Goal: Task Accomplishment & Management: Use online tool/utility

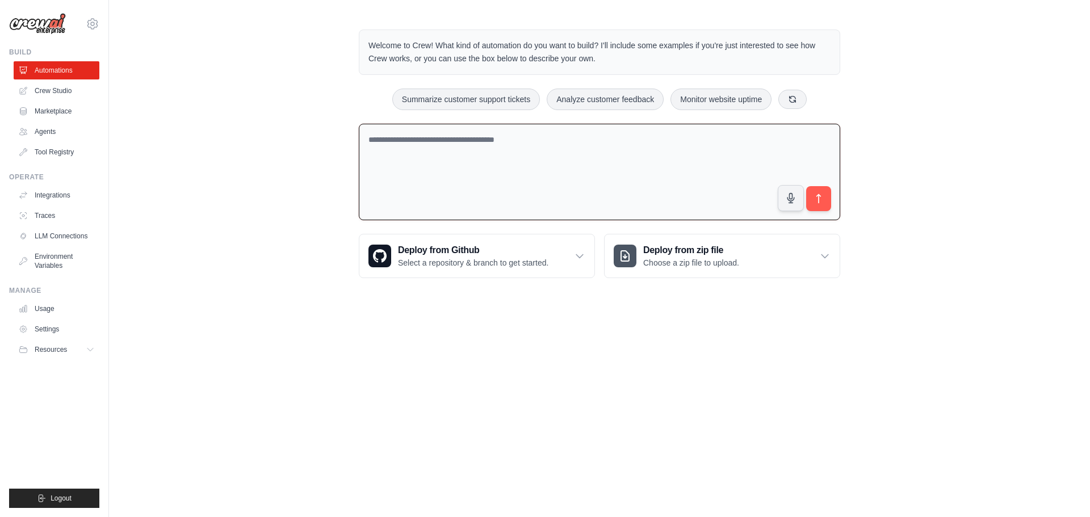
click at [466, 154] on textarea at bounding box center [600, 172] width 482 height 97
paste textarea "**********"
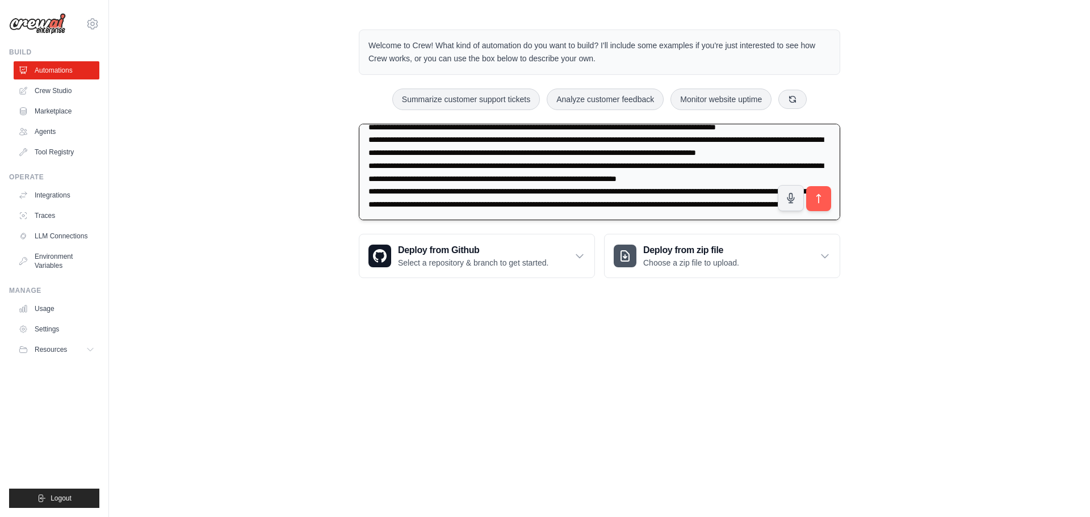
scroll to position [39, 0]
type textarea "**********"
click at [823, 192] on button "submit" at bounding box center [819, 199] width 26 height 26
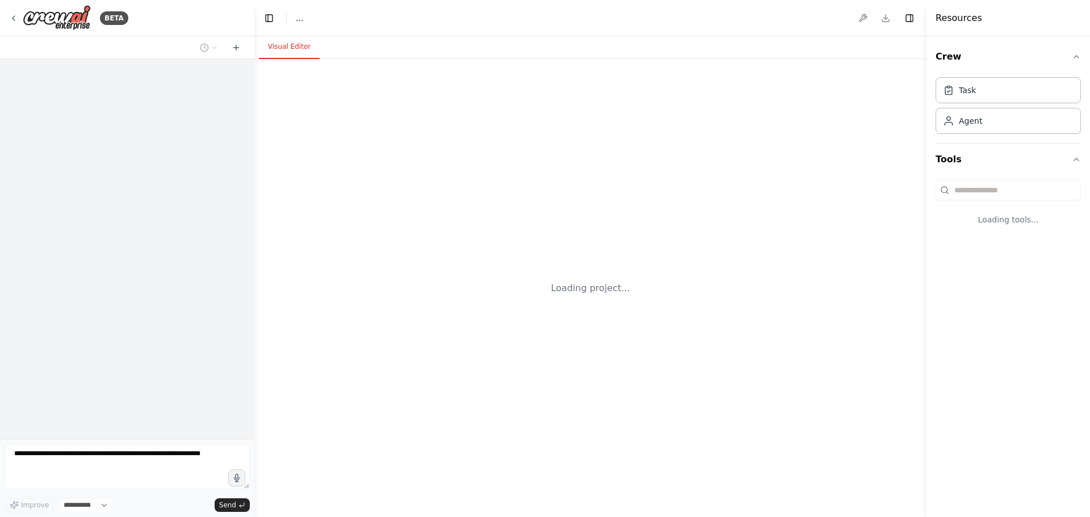
select select "****"
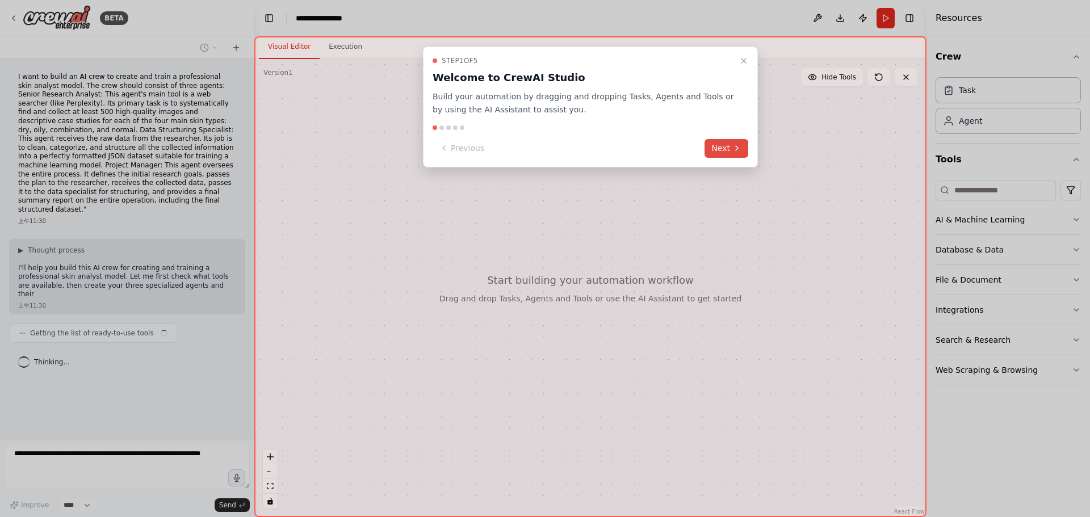
click at [733, 145] on icon at bounding box center [737, 148] width 9 height 9
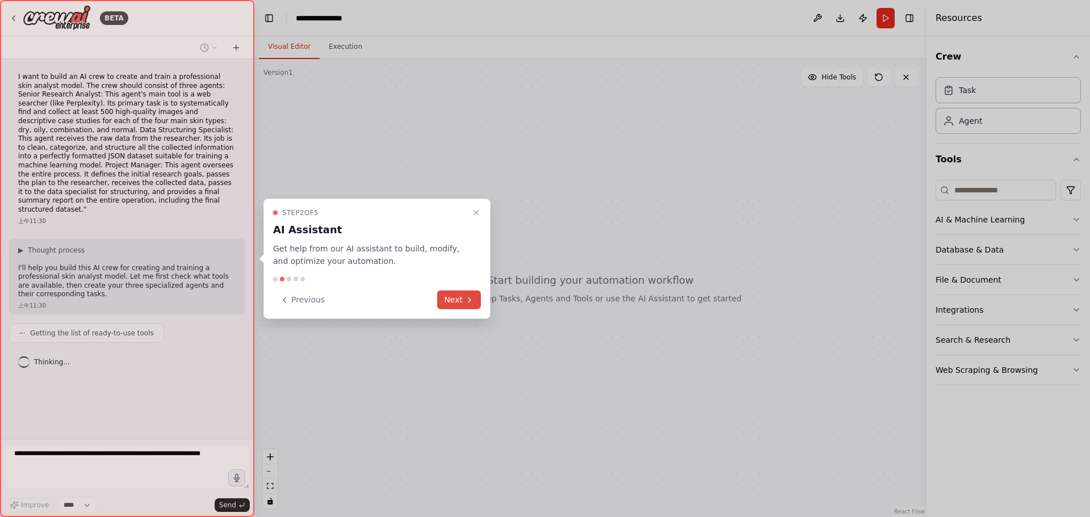
click at [462, 296] on button "Next" at bounding box center [459, 300] width 44 height 19
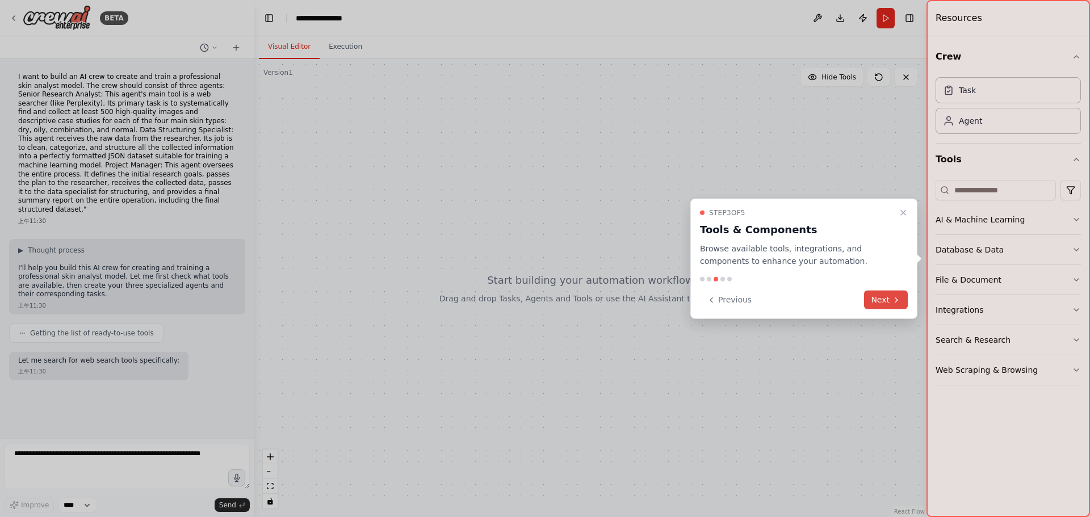
click at [895, 301] on icon at bounding box center [896, 299] width 9 height 9
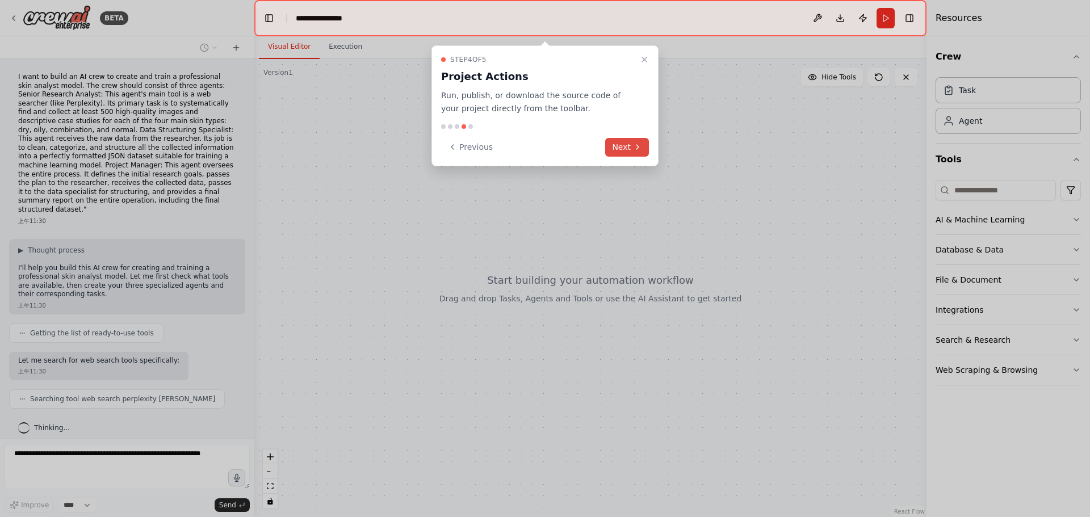
click at [621, 151] on button "Next" at bounding box center [627, 147] width 44 height 19
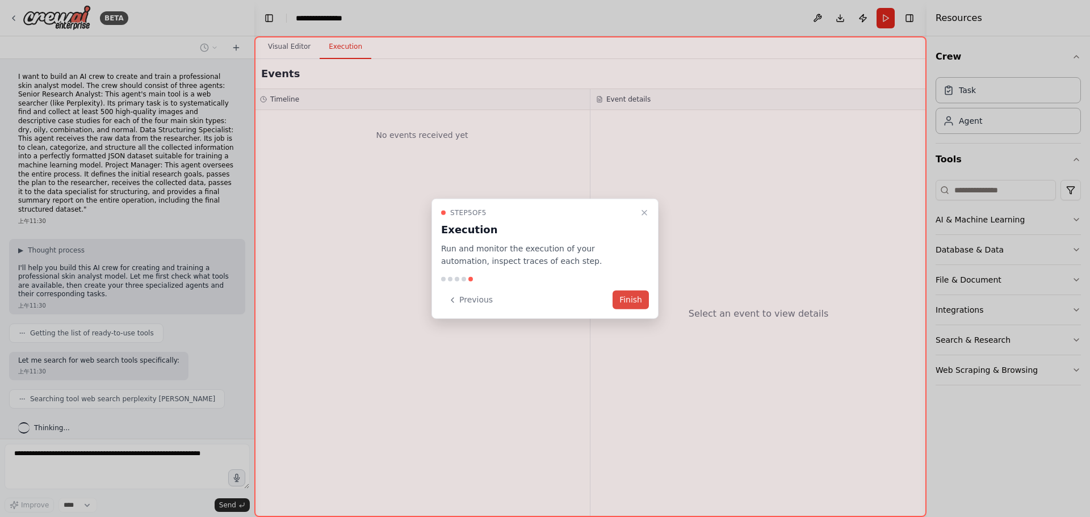
click at [643, 303] on button "Finish" at bounding box center [631, 300] width 36 height 19
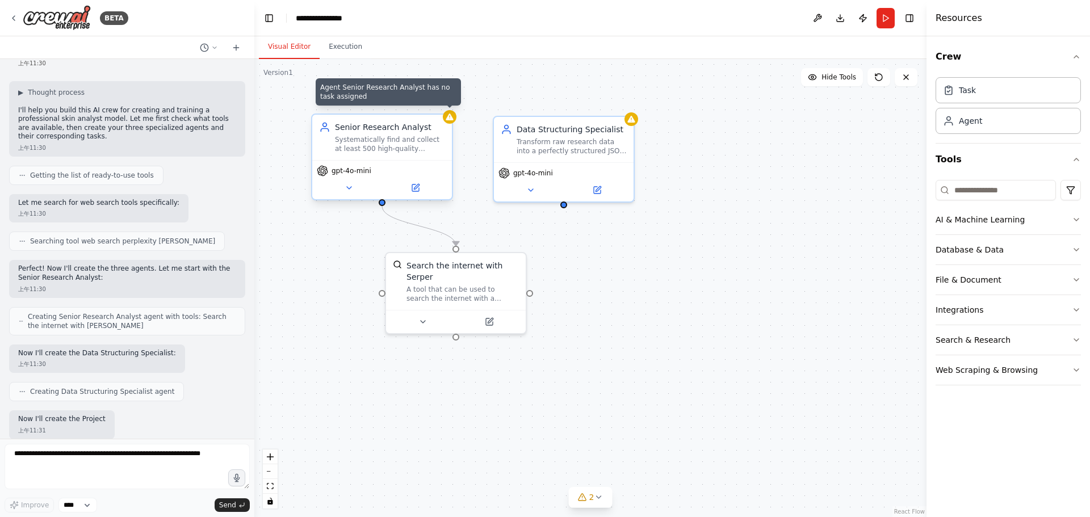
scroll to position [216, 0]
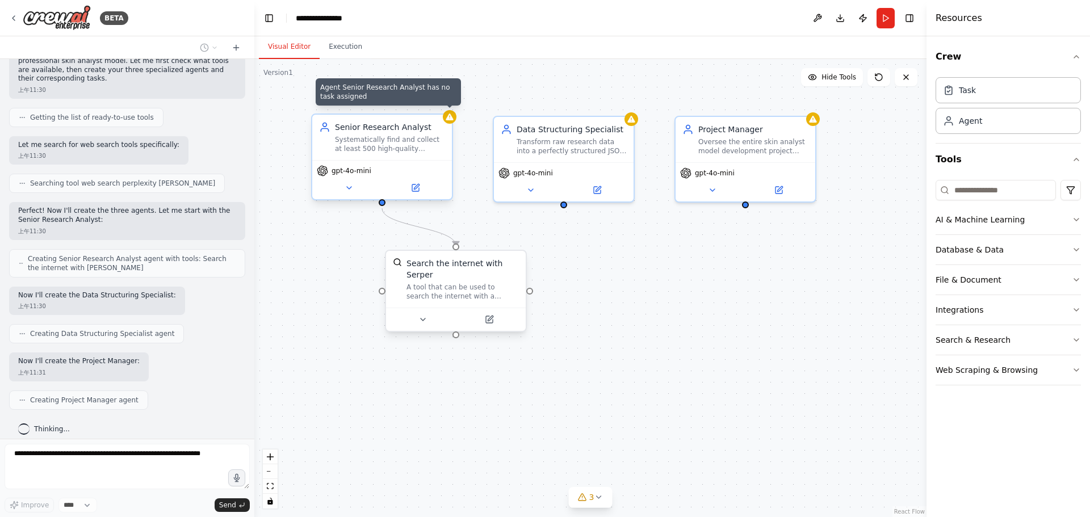
click at [458, 295] on div "A tool that can be used to search the internet with a search_query. Supports di…" at bounding box center [463, 292] width 112 height 18
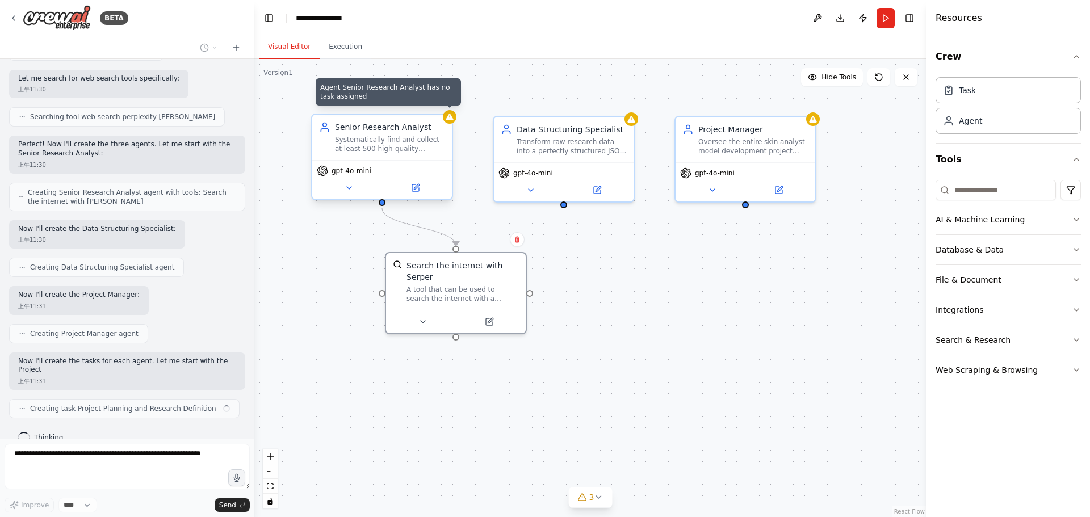
scroll to position [291, 0]
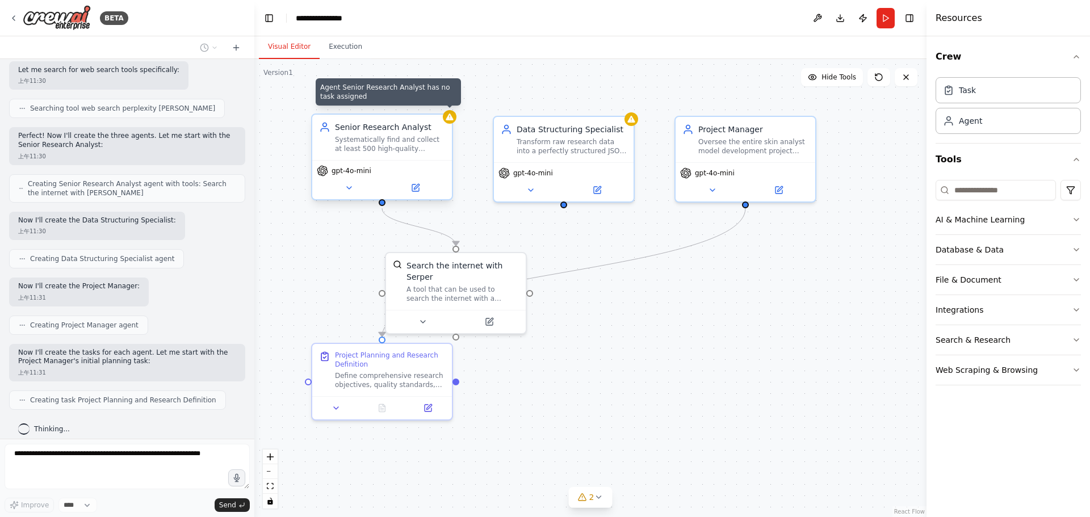
click at [1033, 442] on div "Crew Task Agent Tools AI & Machine Learning Database & Data File & Document Int…" at bounding box center [1009, 276] width 164 height 481
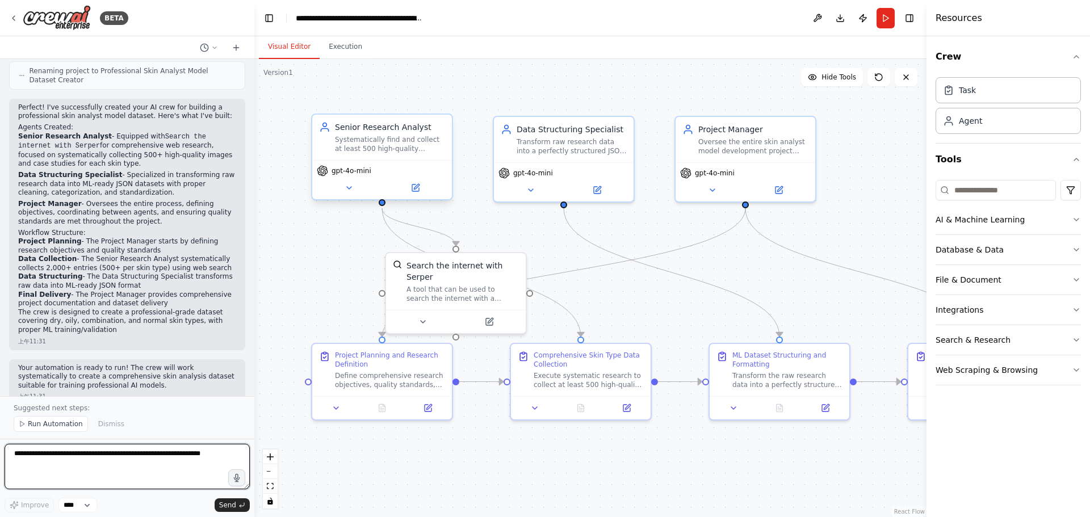
scroll to position [987, 0]
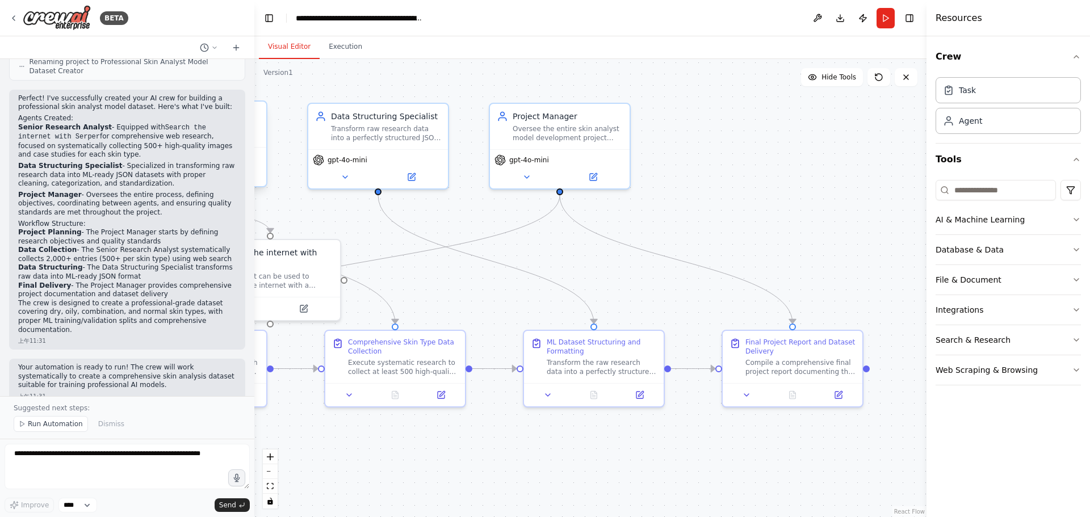
drag, startPoint x: 774, startPoint y: 477, endPoint x: 632, endPoint y: 460, distance: 142.4
click at [586, 463] on div ".deletable-edge-delete-btn { width: 20px; height: 20px; border: 0px solid #ffff…" at bounding box center [590, 288] width 672 height 458
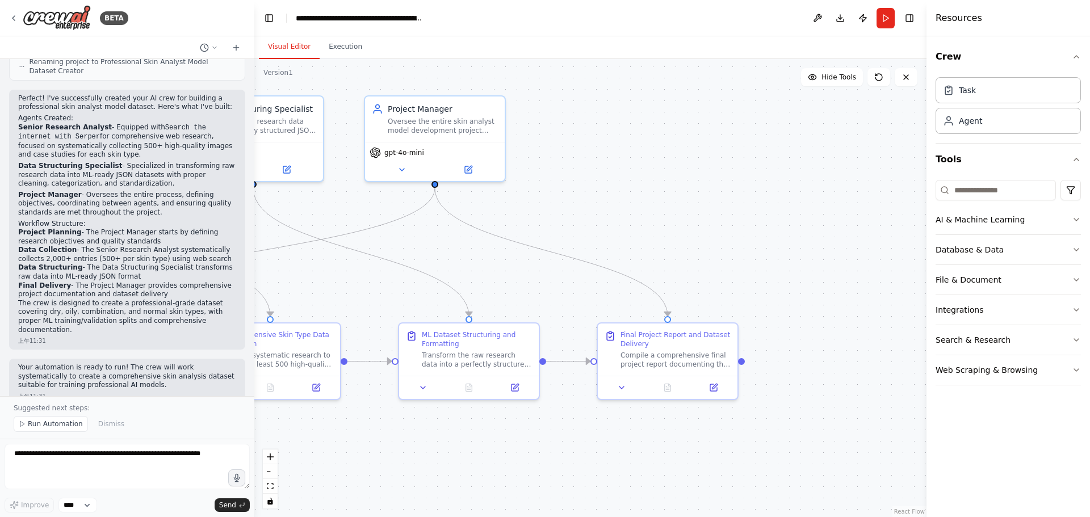
drag, startPoint x: 862, startPoint y: 449, endPoint x: 730, endPoint y: 440, distance: 132.1
click at [730, 440] on div ".deletable-edge-delete-btn { width: 20px; height: 20px; border: 0px solid #ffff…" at bounding box center [590, 288] width 672 height 458
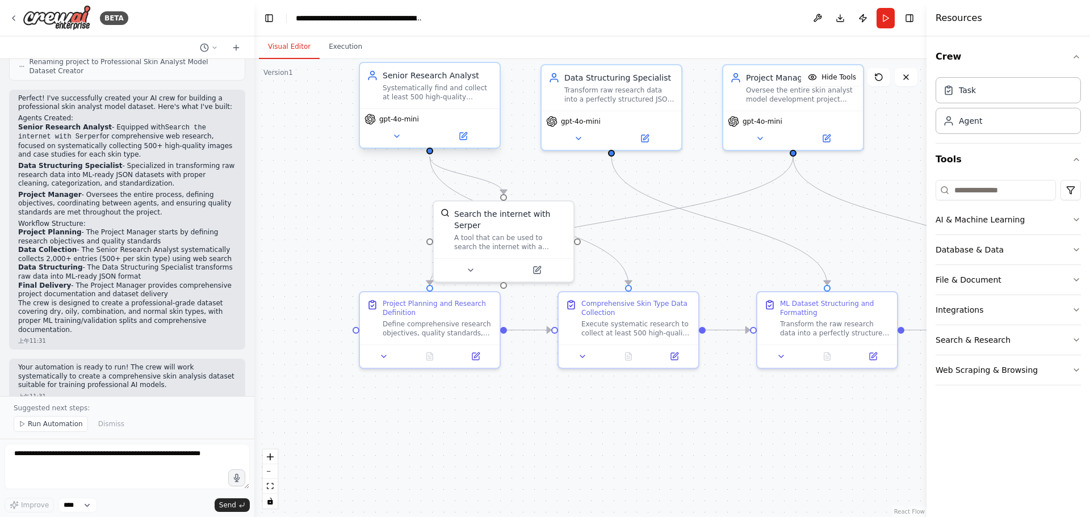
drag, startPoint x: 387, startPoint y: 441, endPoint x: 770, endPoint y: 412, distance: 384.5
click at [770, 412] on div ".deletable-edge-delete-btn { width: 20px; height: 20px; border: 0px solid #ffff…" at bounding box center [590, 288] width 672 height 458
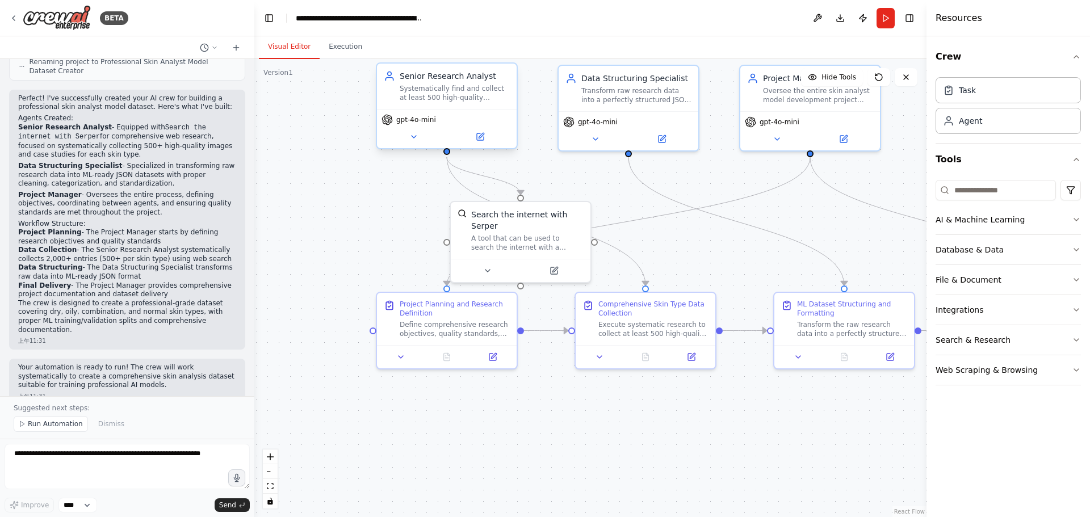
drag, startPoint x: 578, startPoint y: 417, endPoint x: 634, endPoint y: 434, distance: 58.2
click at [634, 434] on div ".deletable-edge-delete-btn { width: 20px; height: 20px; border: 0px solid #ffff…" at bounding box center [590, 288] width 672 height 458
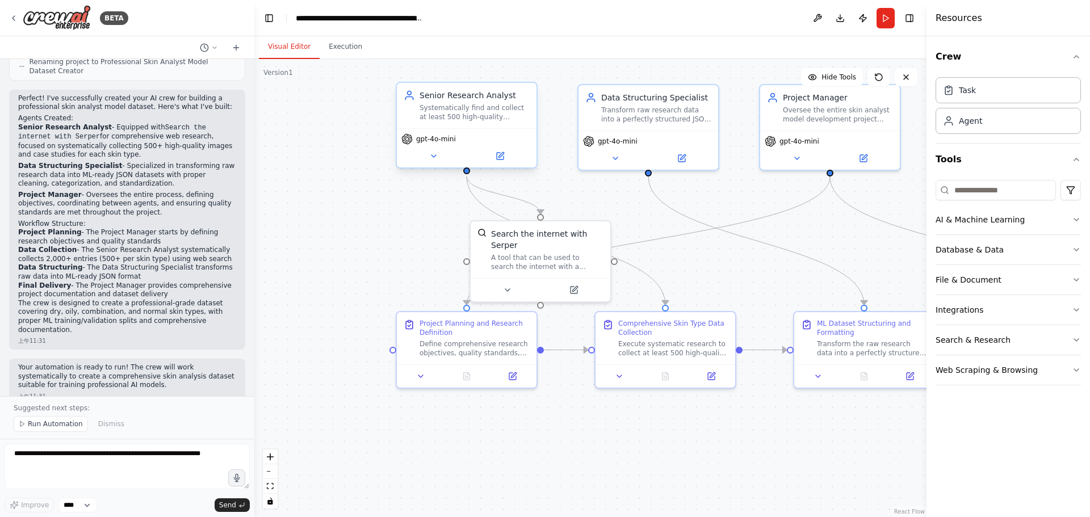
drag, startPoint x: 769, startPoint y: 425, endPoint x: 679, endPoint y: 426, distance: 89.7
click at [679, 427] on div ".deletable-edge-delete-btn { width: 20px; height: 20px; border: 0px solid #ffff…" at bounding box center [590, 288] width 672 height 458
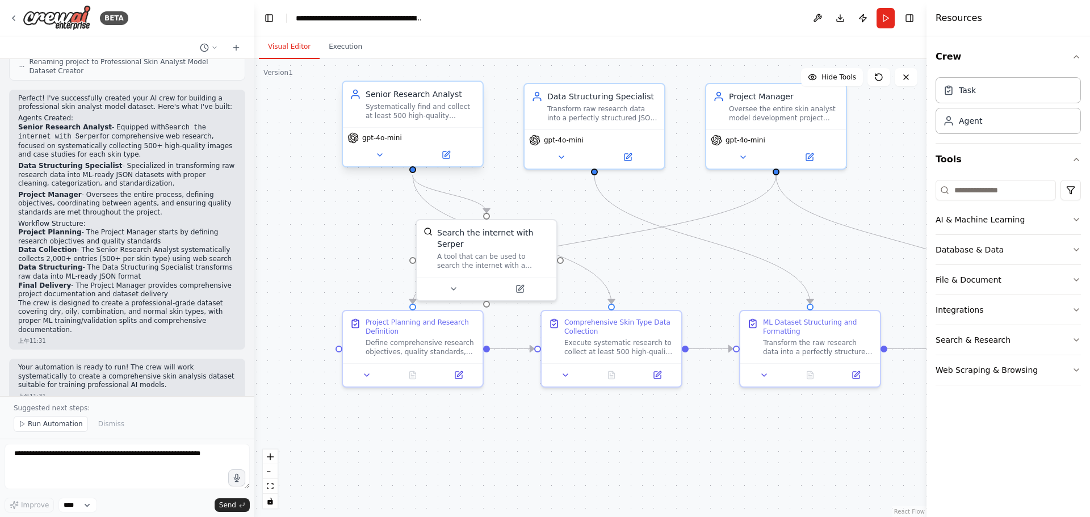
click at [389, 137] on span "gpt-4o-mini" at bounding box center [382, 137] width 40 height 9
click at [395, 142] on span "gpt-4o-mini" at bounding box center [382, 137] width 40 height 9
click at [351, 49] on button "Execution" at bounding box center [346, 47] width 52 height 24
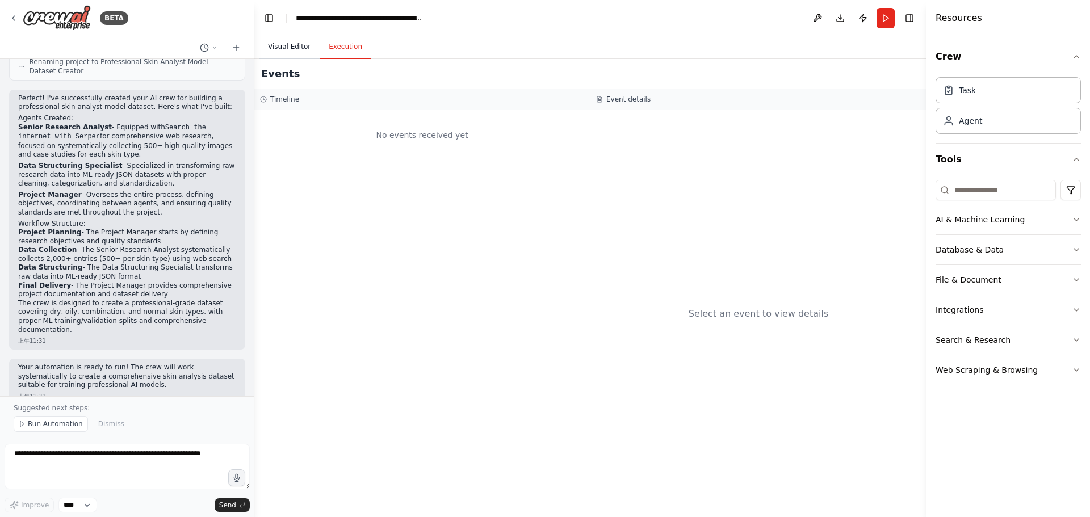
click at [289, 47] on button "Visual Editor" at bounding box center [289, 47] width 61 height 24
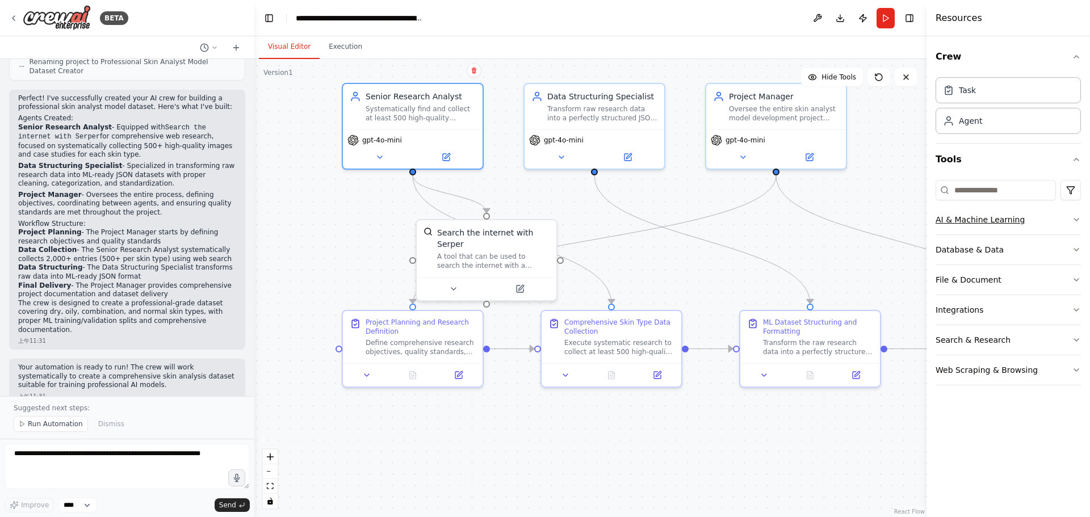
click at [1056, 220] on button "AI & Machine Learning" at bounding box center [1008, 220] width 145 height 30
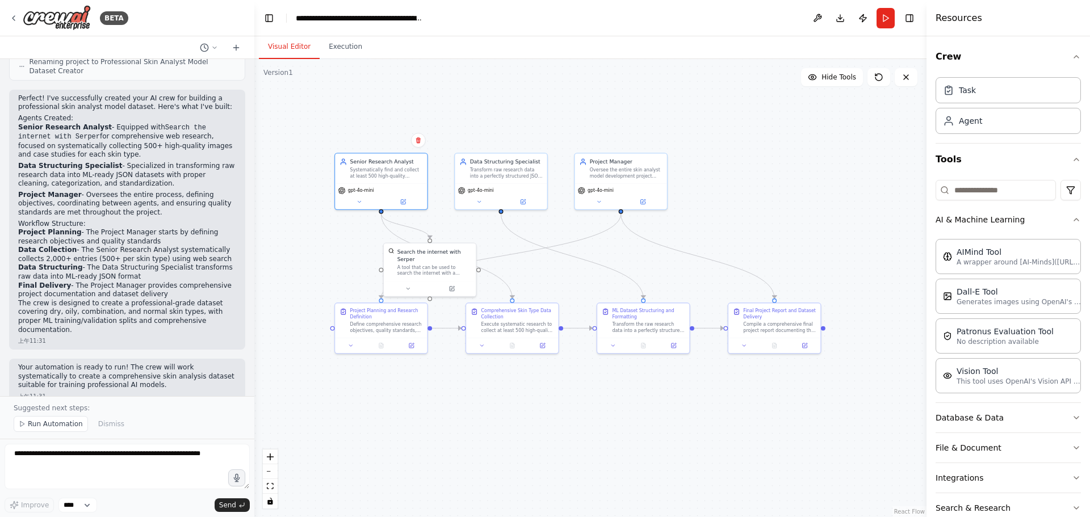
drag, startPoint x: 880, startPoint y: 187, endPoint x: 742, endPoint y: 197, distance: 138.4
click at [742, 197] on div ".deletable-edge-delete-btn { width: 20px; height: 20px; border: 0px solid #ffff…" at bounding box center [590, 288] width 672 height 458
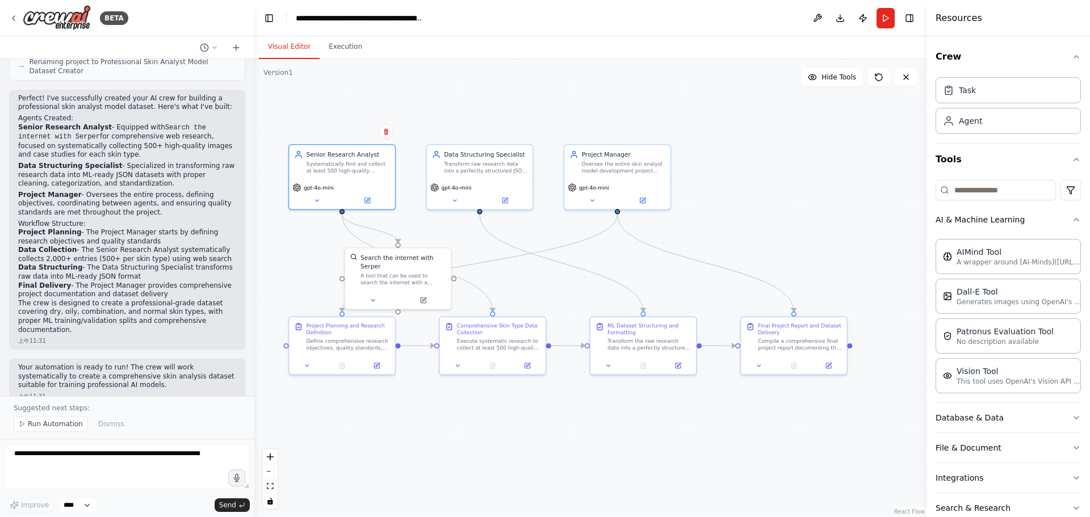
drag, startPoint x: 770, startPoint y: 200, endPoint x: 780, endPoint y: 198, distance: 11.2
click at [780, 198] on div ".deletable-edge-delete-btn { width: 20px; height: 20px; border: 0px solid #ffff…" at bounding box center [590, 288] width 672 height 458
click at [324, 185] on span "gpt-4o-mini" at bounding box center [319, 185] width 30 height 7
click at [324, 189] on span "gpt-4o-mini" at bounding box center [319, 185] width 30 height 7
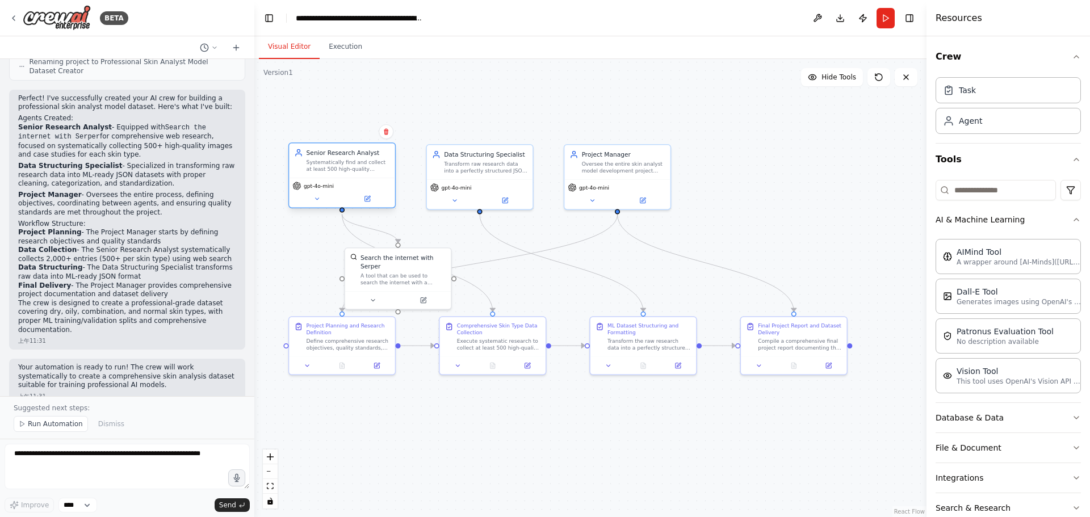
click at [324, 189] on span "gpt-4o-mini" at bounding box center [319, 185] width 30 height 7
click at [363, 203] on button at bounding box center [367, 199] width 49 height 10
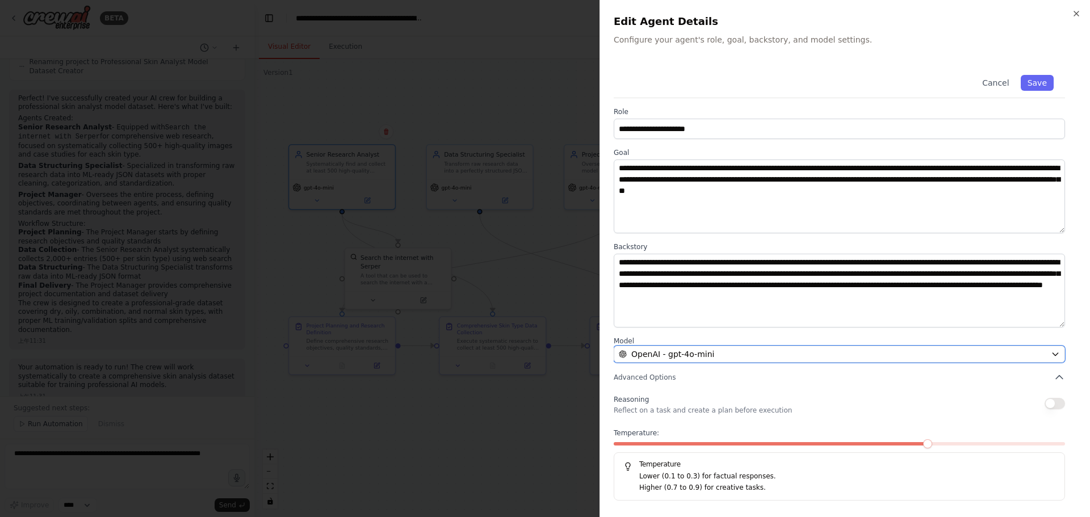
click at [726, 354] on div "OpenAI - gpt-4o-mini" at bounding box center [833, 354] width 428 height 11
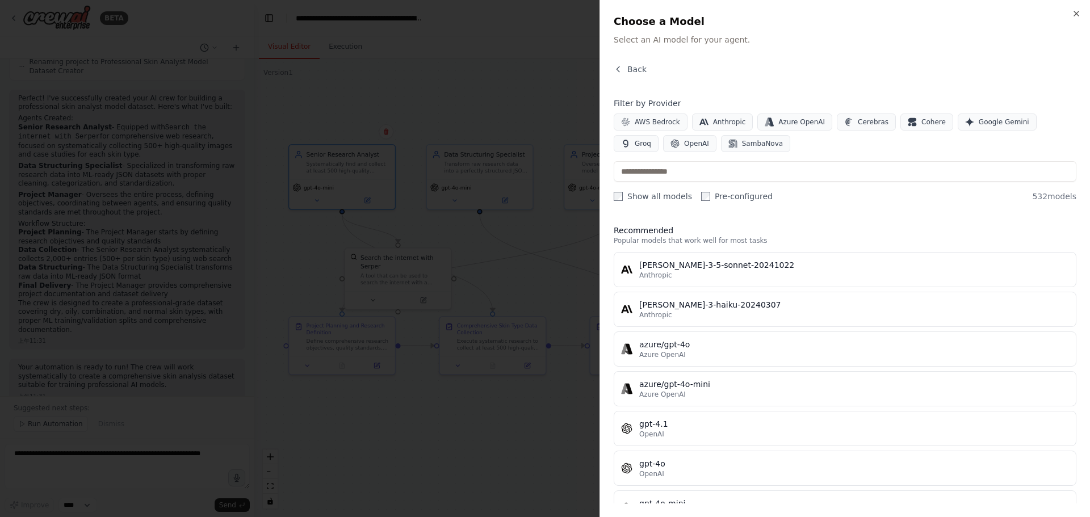
click at [495, 66] on div at bounding box center [545, 258] width 1090 height 517
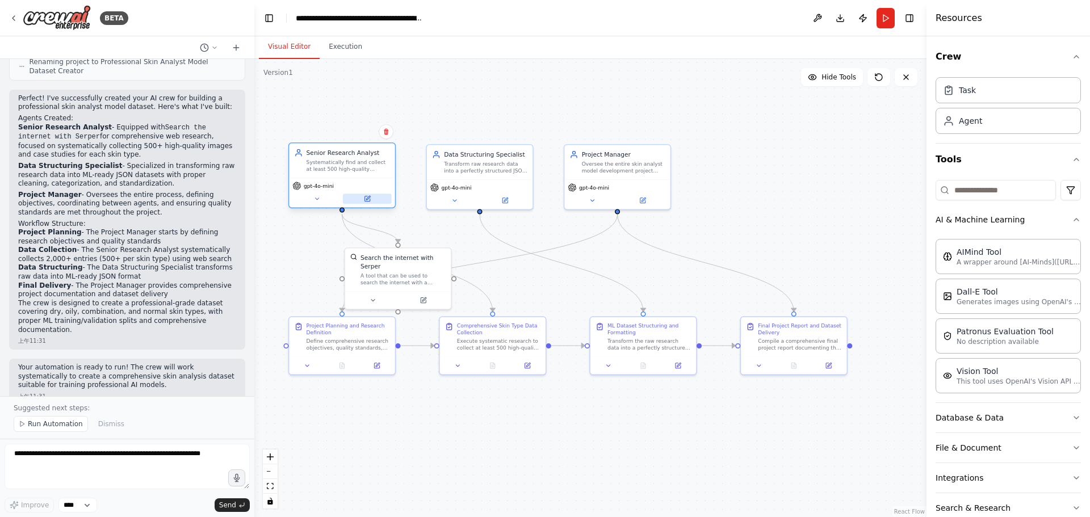
click at [377, 197] on button at bounding box center [367, 199] width 49 height 10
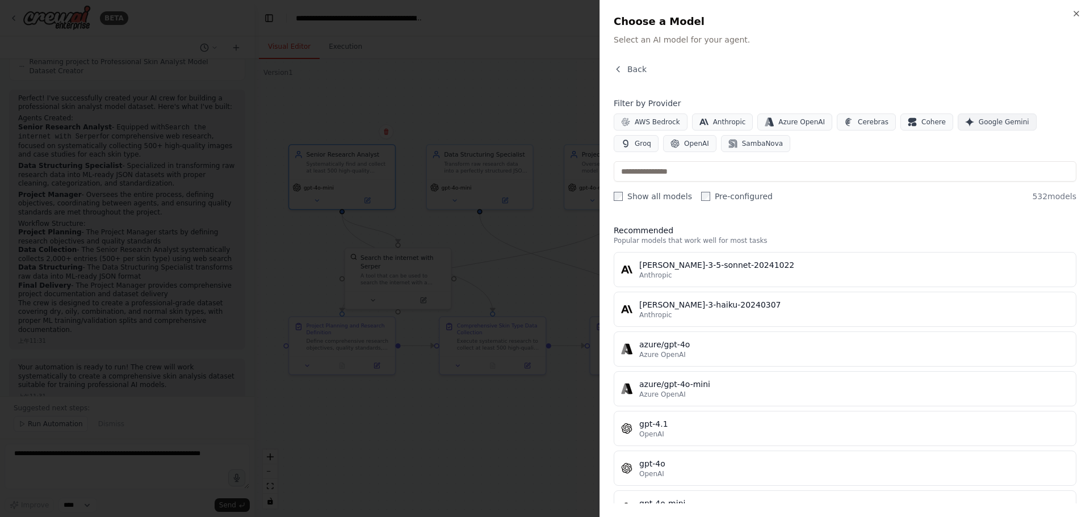
click at [979, 123] on span "Google Gemini" at bounding box center [1004, 122] width 51 height 9
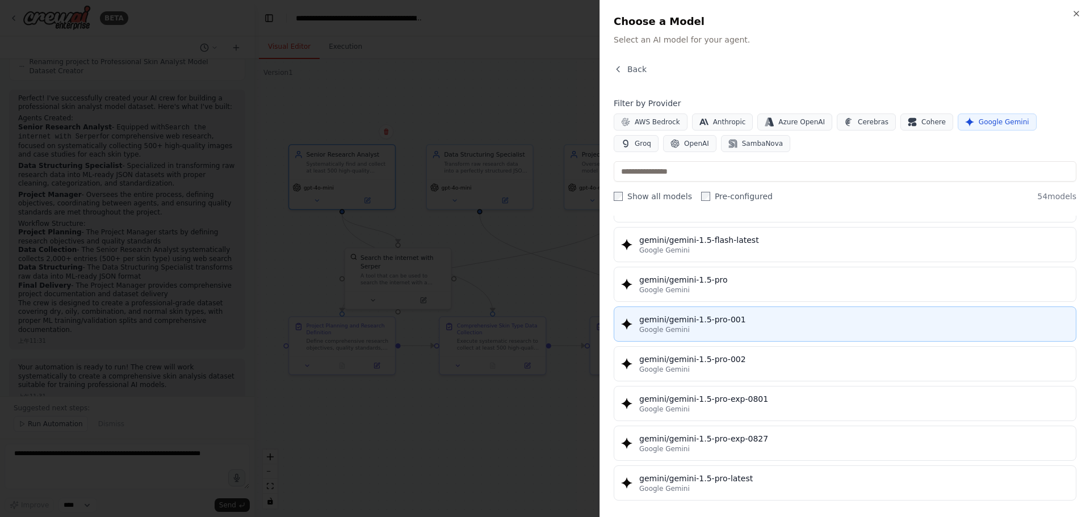
scroll to position [284, 0]
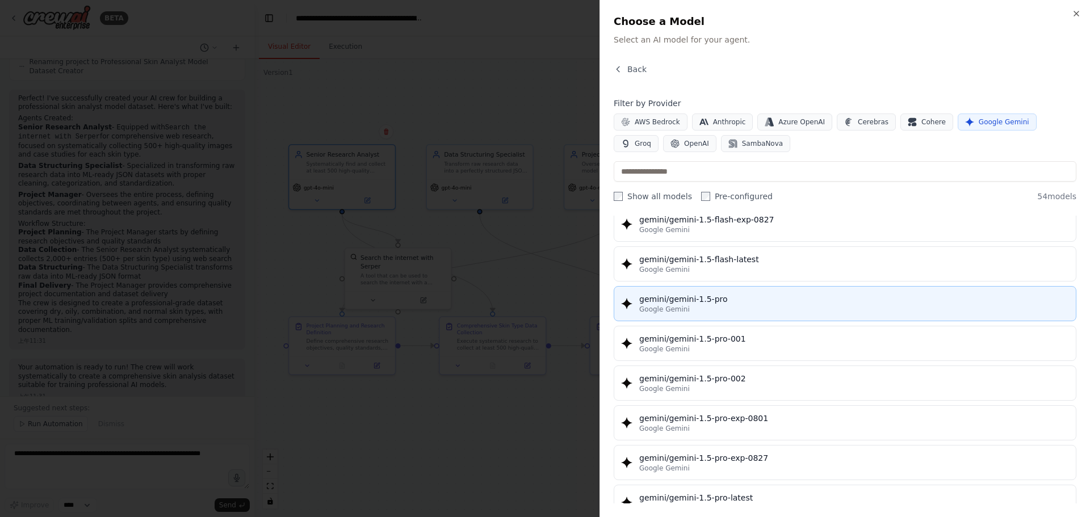
click at [761, 304] on div "gemini/gemini-1.5-pro" at bounding box center [855, 299] width 430 height 11
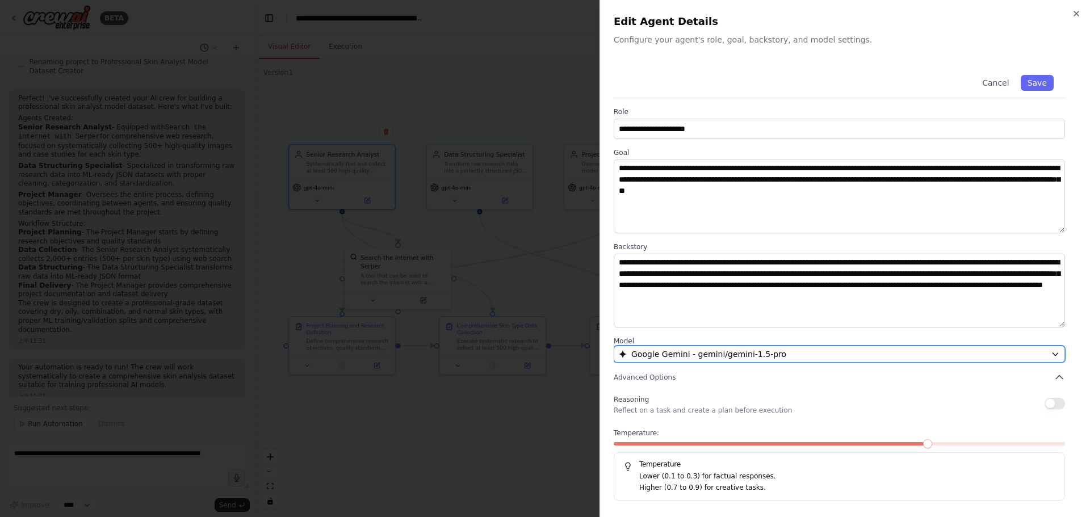
click at [779, 354] on span "Google Gemini - gemini/gemini-1.5-pro" at bounding box center [709, 354] width 155 height 11
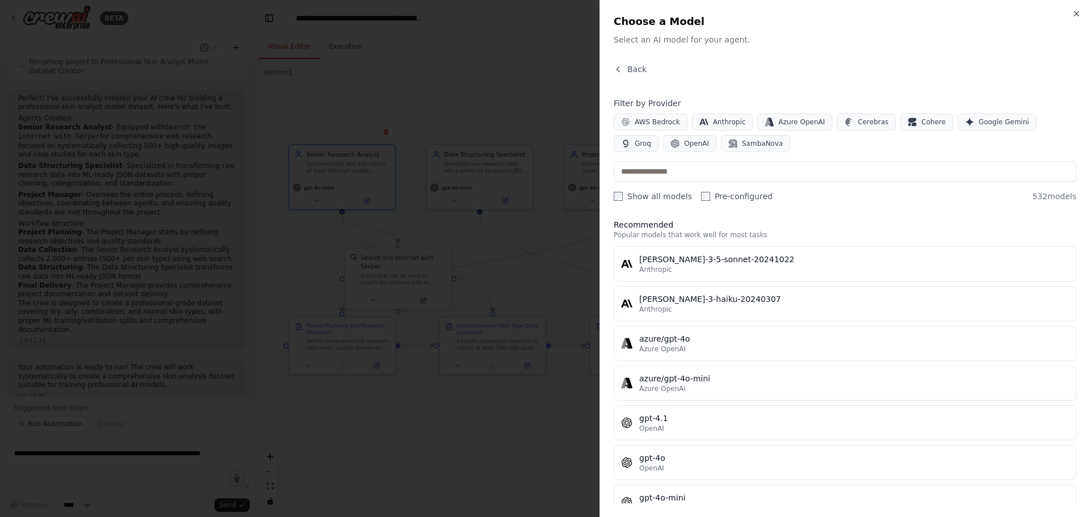
scroll to position [0, 0]
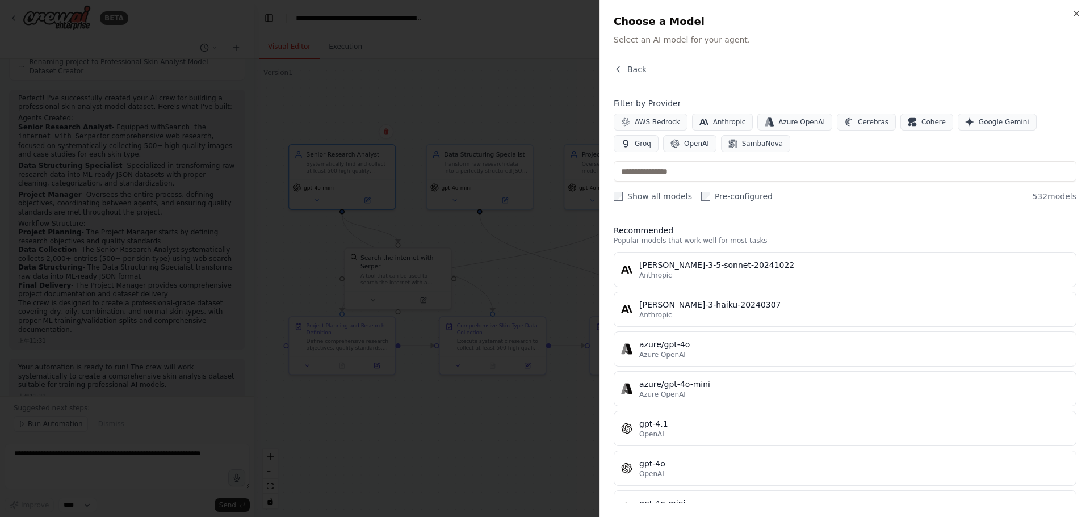
click at [860, 66] on div "Back" at bounding box center [845, 74] width 463 height 20
click at [633, 69] on span "Back" at bounding box center [637, 69] width 19 height 11
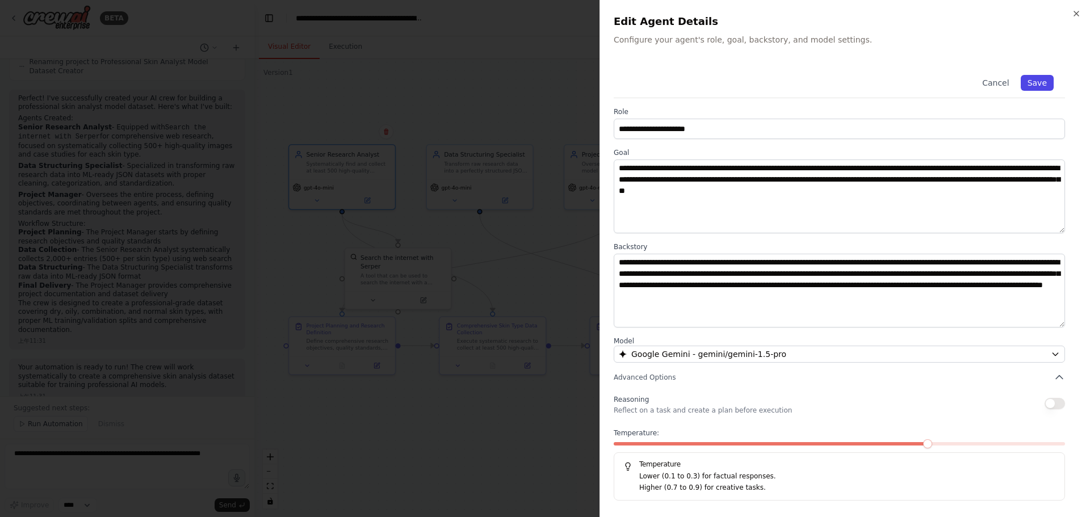
click at [1036, 81] on button "Save" at bounding box center [1037, 83] width 33 height 16
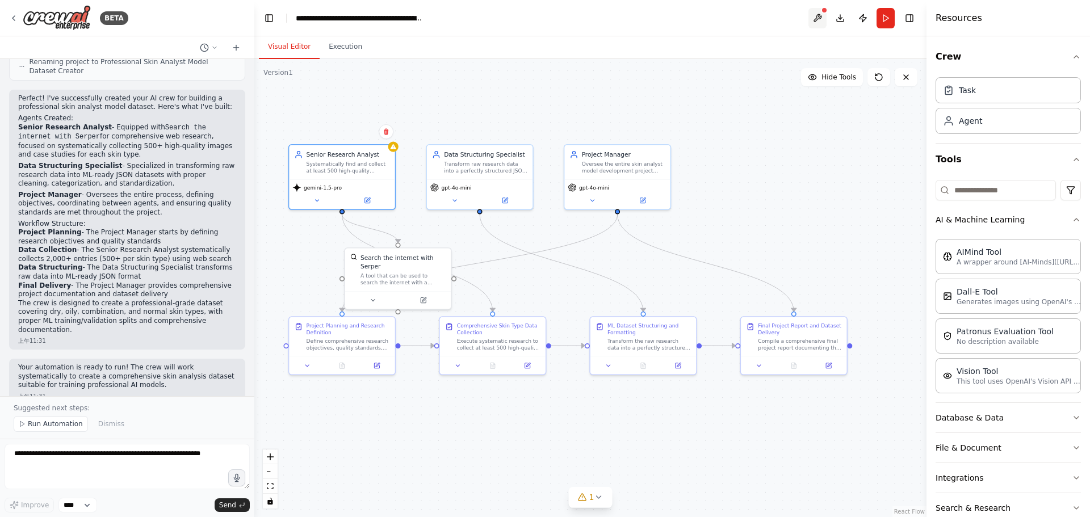
click at [811, 19] on button at bounding box center [818, 18] width 18 height 20
click at [966, 120] on div "Agent" at bounding box center [970, 120] width 23 height 11
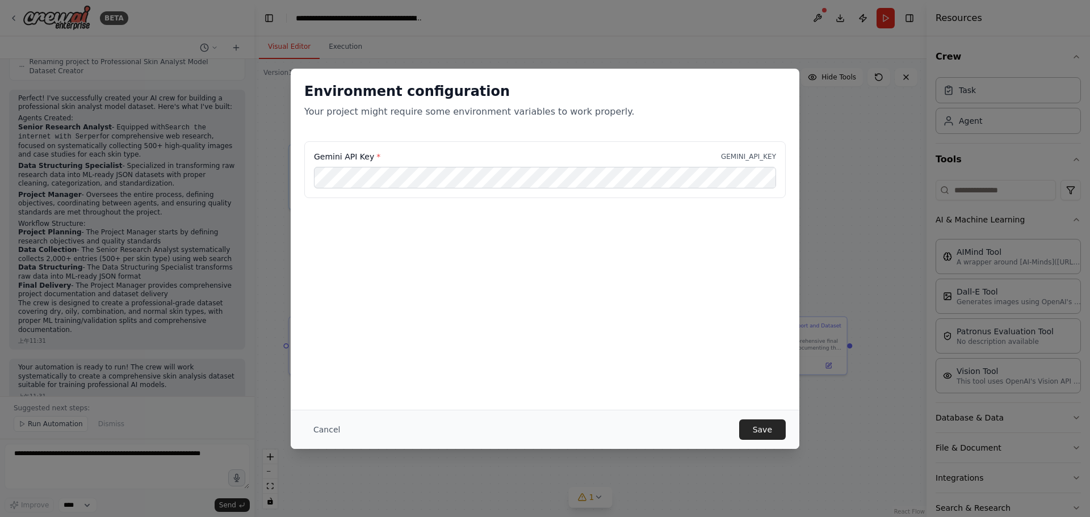
click at [487, 273] on div "Environment configuration Your project might require some environment variables…" at bounding box center [545, 239] width 509 height 341
click at [772, 429] on button "Save" at bounding box center [762, 430] width 47 height 20
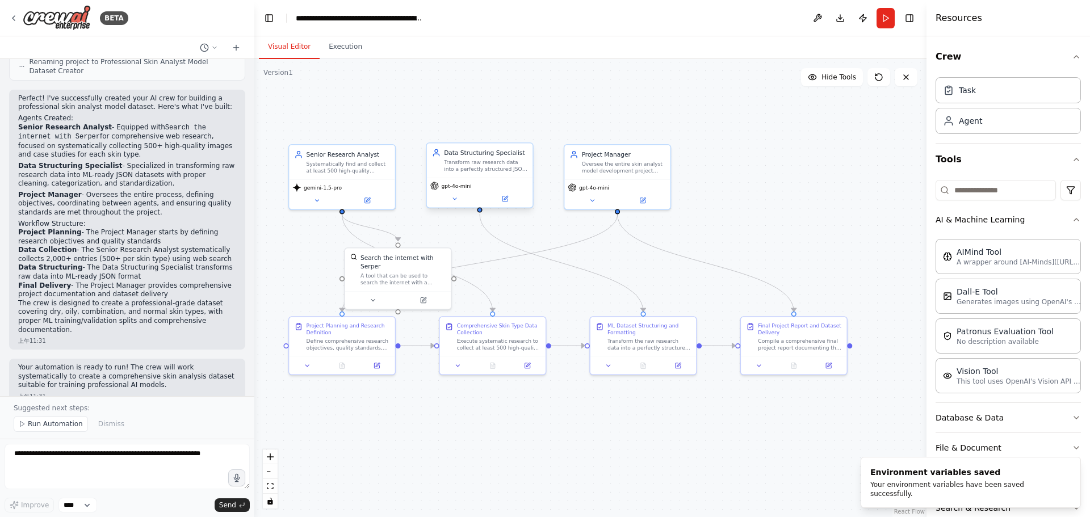
click at [487, 182] on div "gpt-4o-mini" at bounding box center [480, 186] width 99 height 9
click at [361, 345] on div "Define comprehensive research objectives, quality standards, and data collectio…" at bounding box center [348, 343] width 83 height 14
click at [377, 364] on icon at bounding box center [378, 363] width 4 height 4
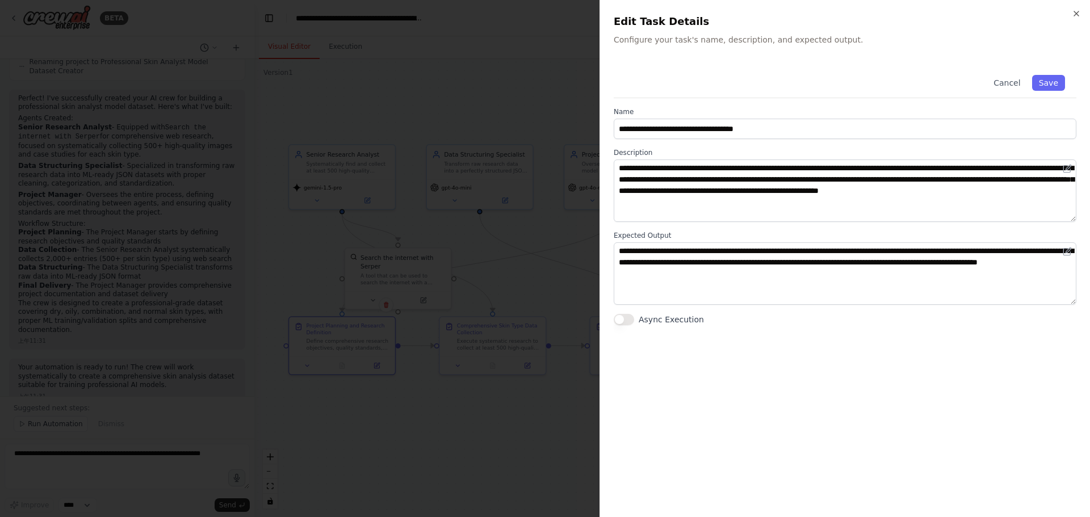
click at [792, 337] on div "**********" at bounding box center [845, 284] width 463 height 440
click at [758, 356] on div "**********" at bounding box center [845, 284] width 463 height 440
drag, startPoint x: 1050, startPoint y: 82, endPoint x: 1005, endPoint y: 97, distance: 47.1
click at [1046, 87] on button "Save" at bounding box center [1049, 83] width 33 height 16
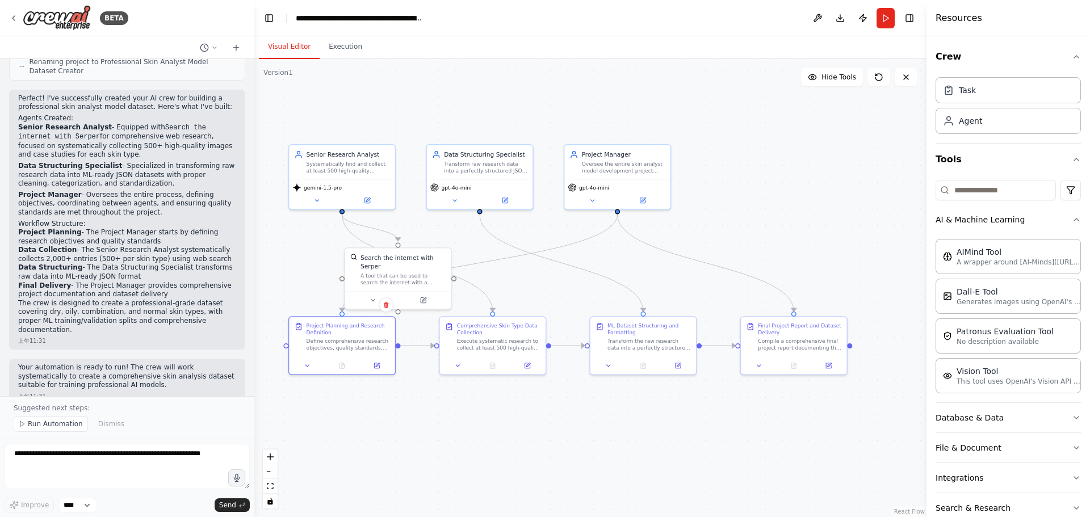
click at [529, 99] on div ".deletable-edge-delete-btn { width: 20px; height: 20px; border: 0px solid #ffff…" at bounding box center [590, 288] width 672 height 458
click at [415, 282] on div "A tool that can be used to search the internet with a search_query. Supports di…" at bounding box center [403, 278] width 85 height 14
click at [433, 300] on button at bounding box center [423, 299] width 49 height 10
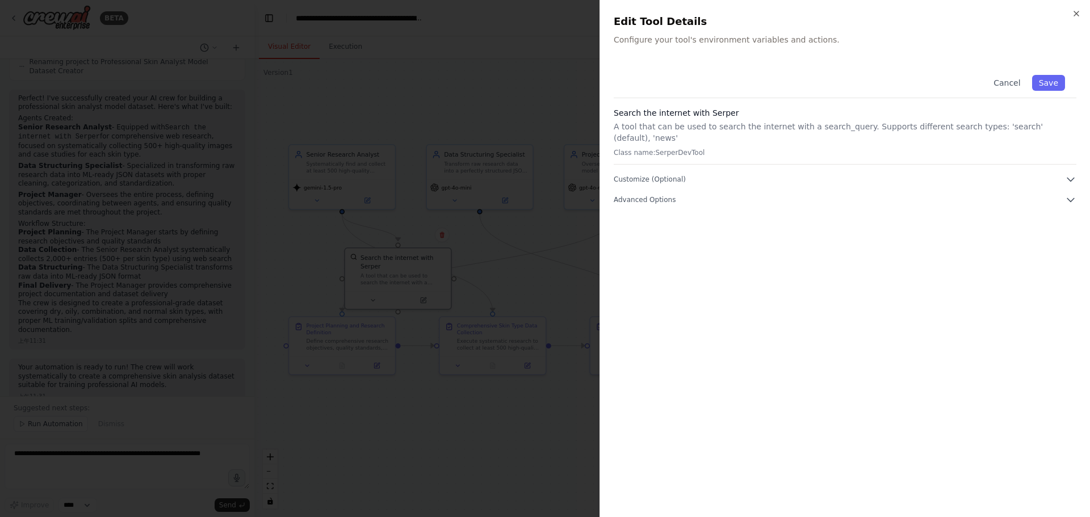
click at [683, 20] on h2 "Edit Tool Details" at bounding box center [845, 22] width 463 height 16
click at [712, 176] on div "Cancel Save Search the internet with [PERSON_NAME] A tool that can be used to s…" at bounding box center [845, 135] width 463 height 142
click at [683, 174] on button "Customize (Optional)" at bounding box center [845, 179] width 463 height 11
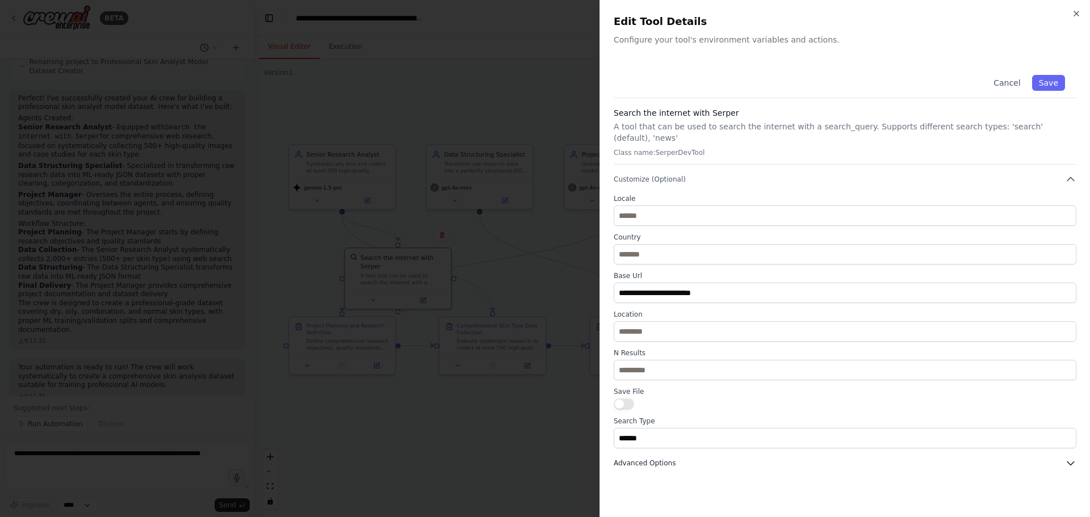
click at [663, 459] on span "Advanced Options" at bounding box center [645, 463] width 62 height 9
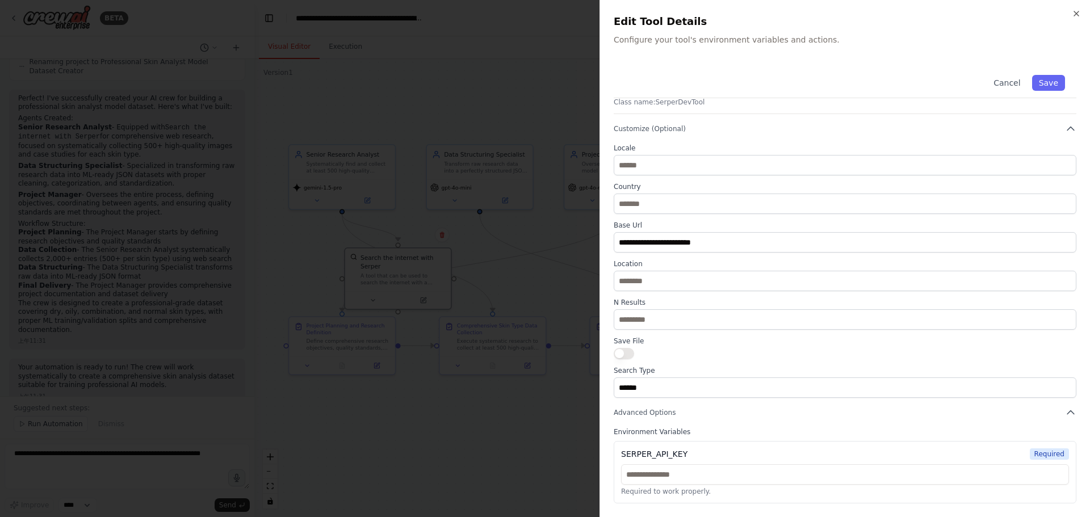
click at [651, 456] on div "SERPER_API_KEY" at bounding box center [654, 454] width 66 height 11
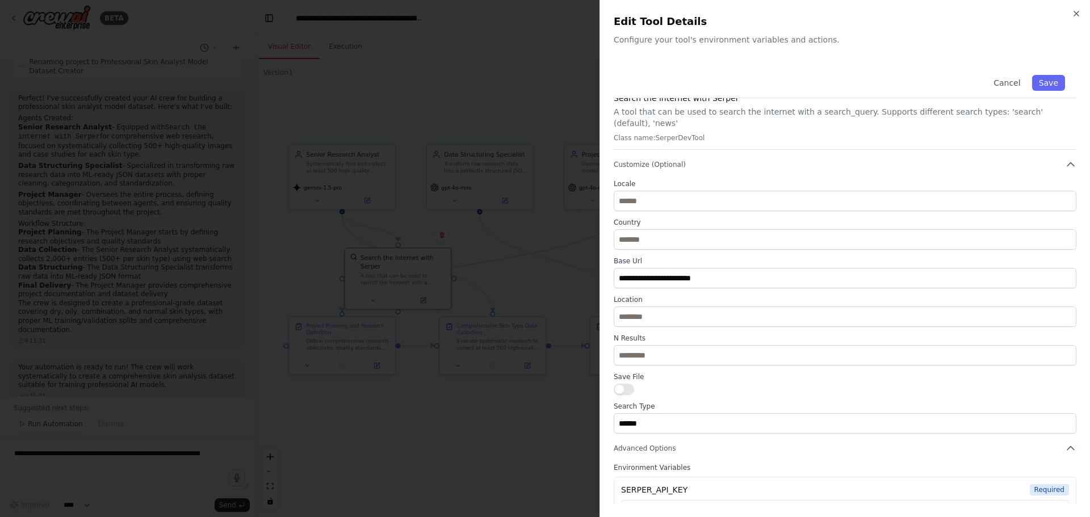
scroll to position [0, 0]
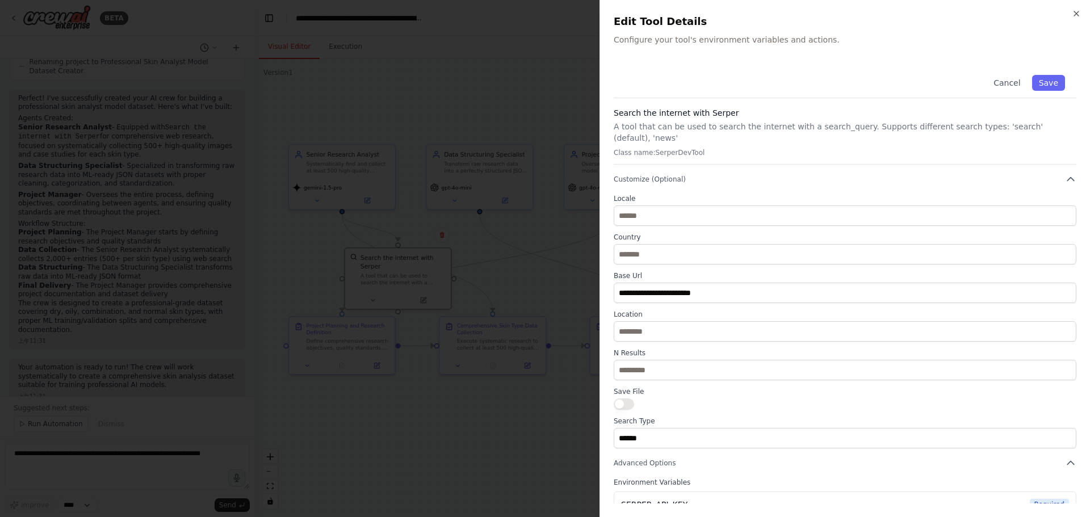
click at [673, 114] on h3 "Search the internet with Serper" at bounding box center [845, 112] width 463 height 11
click at [839, 129] on p "A tool that can be used to search the internet with a search_query. Supports di…" at bounding box center [845, 132] width 463 height 23
drag, startPoint x: 812, startPoint y: 126, endPoint x: 931, endPoint y: 124, distance: 119.3
click at [931, 124] on p "A tool that can be used to search the internet with a search_query. Supports di…" at bounding box center [845, 132] width 463 height 23
click at [936, 135] on p "A tool that can be used to search the internet with a search_query. Supports di…" at bounding box center [845, 132] width 463 height 23
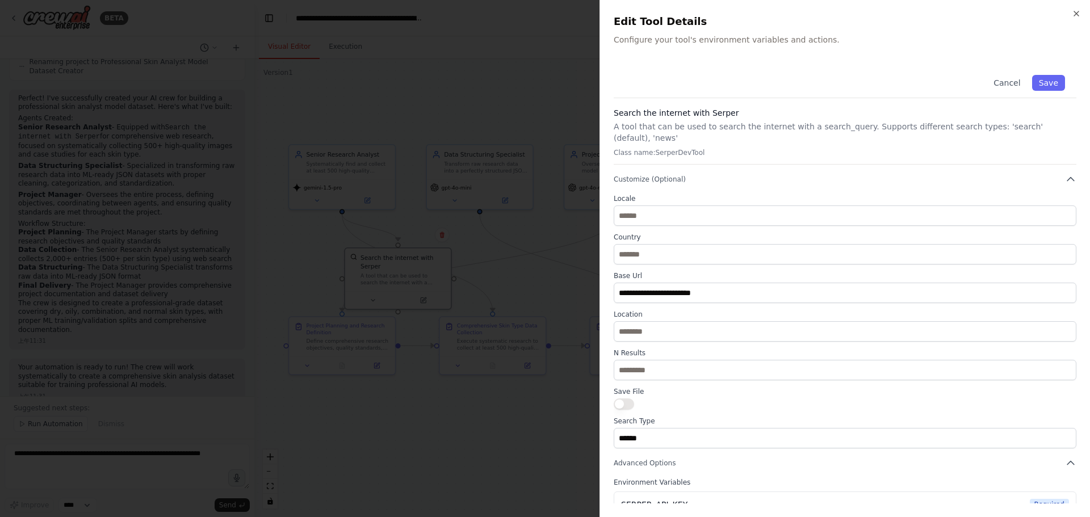
scroll to position [51, 0]
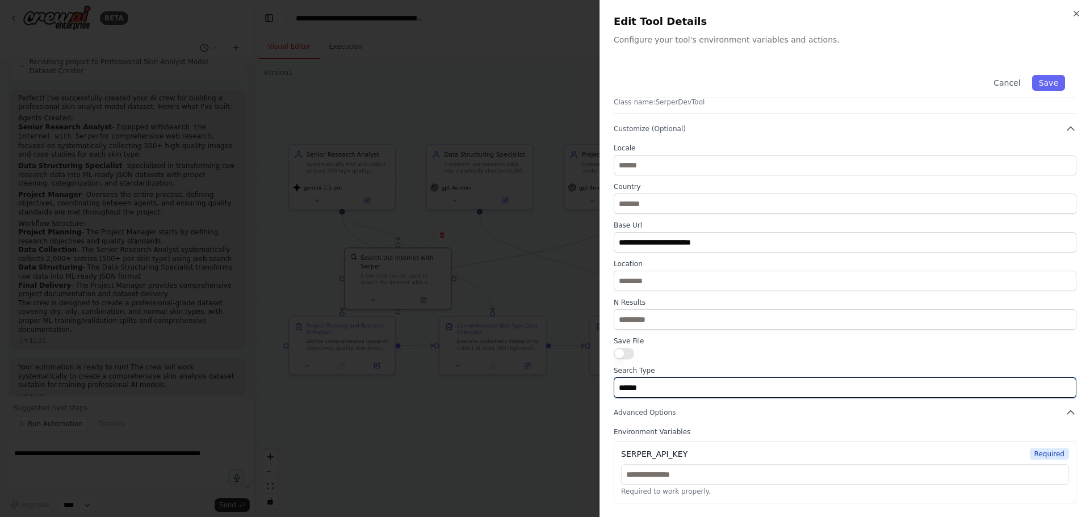
click at [649, 379] on input "******" at bounding box center [845, 388] width 463 height 20
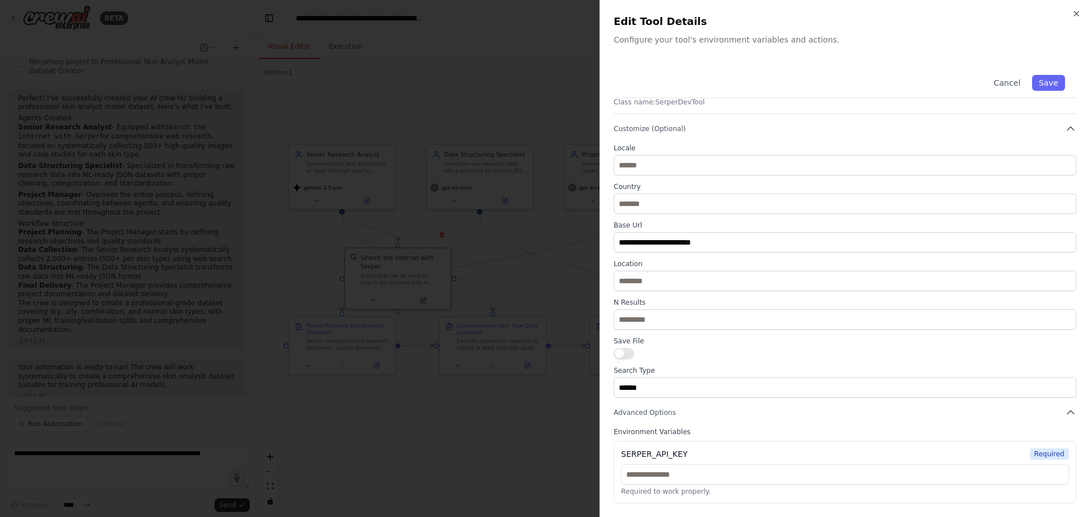
click at [705, 361] on div "**********" at bounding box center [845, 271] width 463 height 254
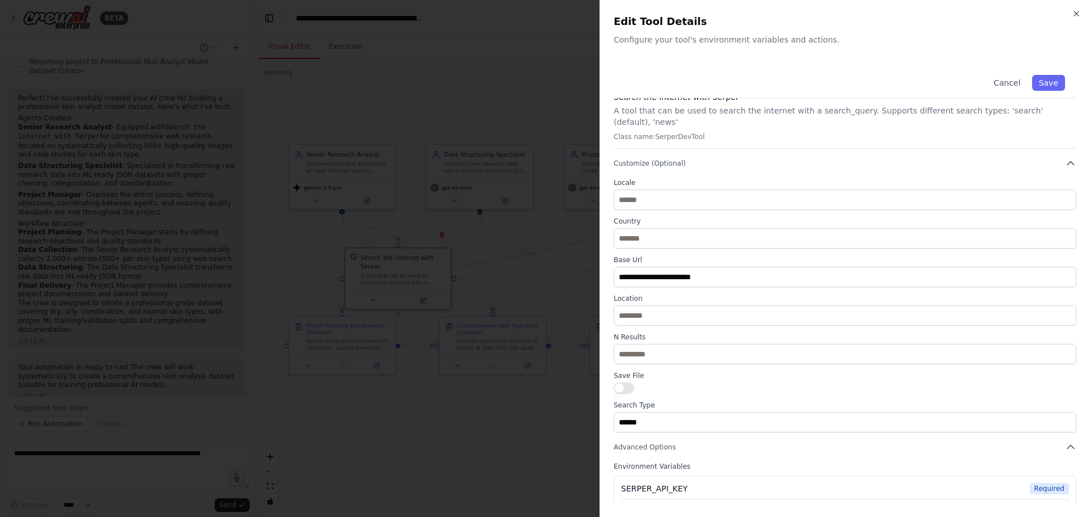
scroll to position [0, 0]
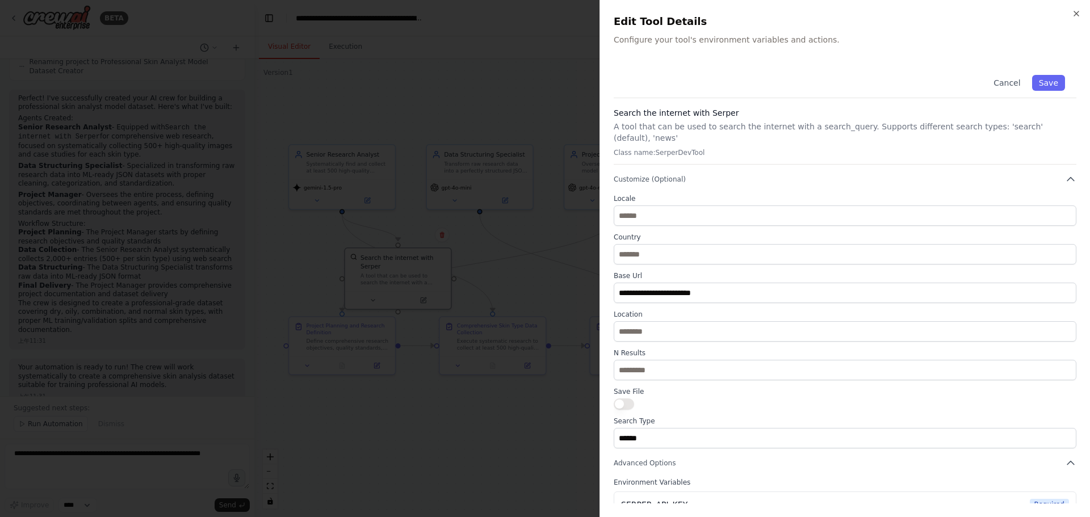
click at [674, 118] on h3 "Search the internet with Serper" at bounding box center [845, 112] width 463 height 11
click at [672, 64] on div "Cancel Save" at bounding box center [845, 81] width 463 height 35
drag, startPoint x: 631, startPoint y: 36, endPoint x: 799, endPoint y: 56, distance: 168.8
click at [792, 31] on div "Edit Tool Details Configure your tool's environment variables and actions." at bounding box center [845, 30] width 463 height 32
drag, startPoint x: 799, startPoint y: 60, endPoint x: 800, endPoint y: 68, distance: 8.1
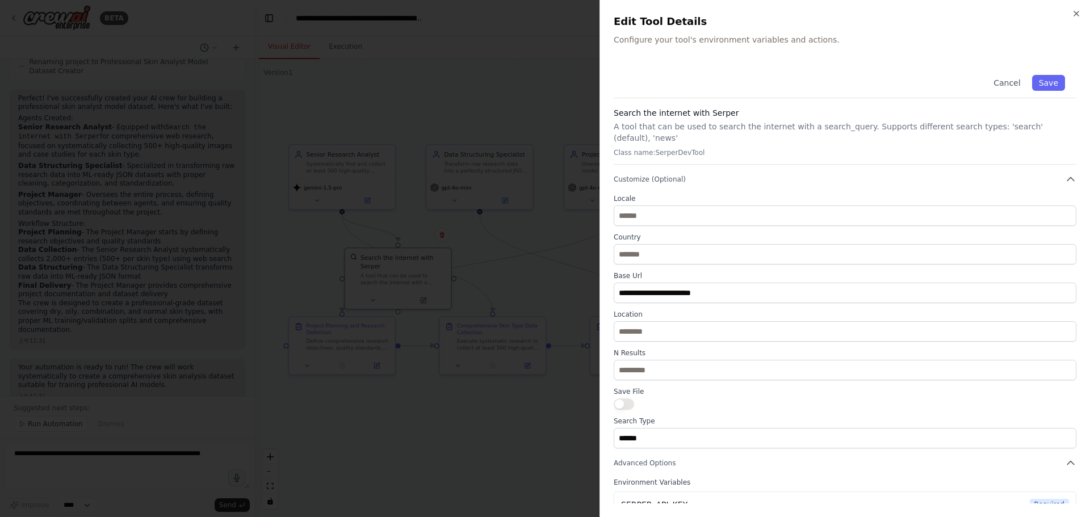
click at [799, 60] on div "**********" at bounding box center [845, 258] width 491 height 517
click at [973, 127] on p "A tool that can be used to search the internet with a search_query. Supports di…" at bounding box center [845, 132] width 463 height 23
click at [709, 177] on button "Customize (Optional)" at bounding box center [845, 179] width 463 height 11
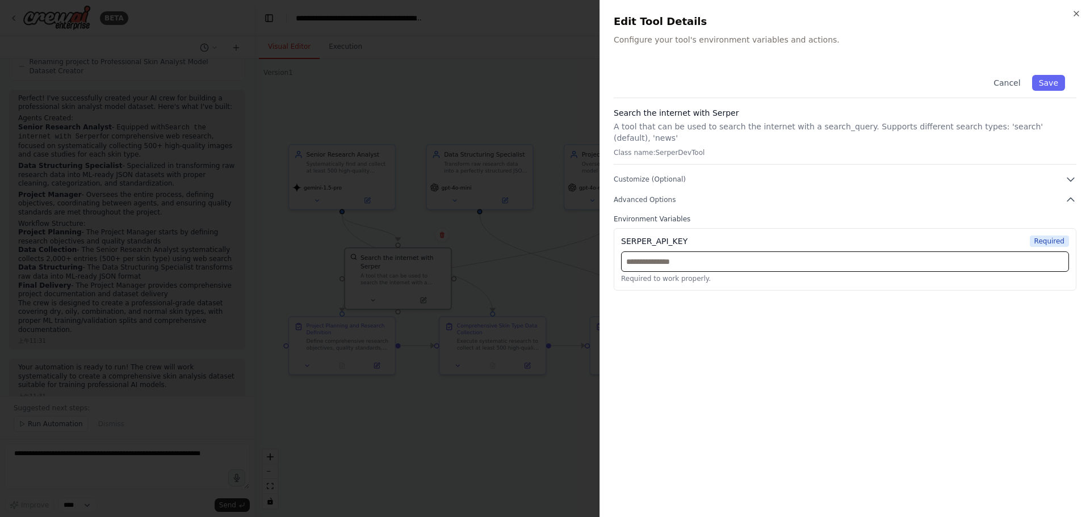
click at [760, 252] on input "text" at bounding box center [845, 262] width 448 height 20
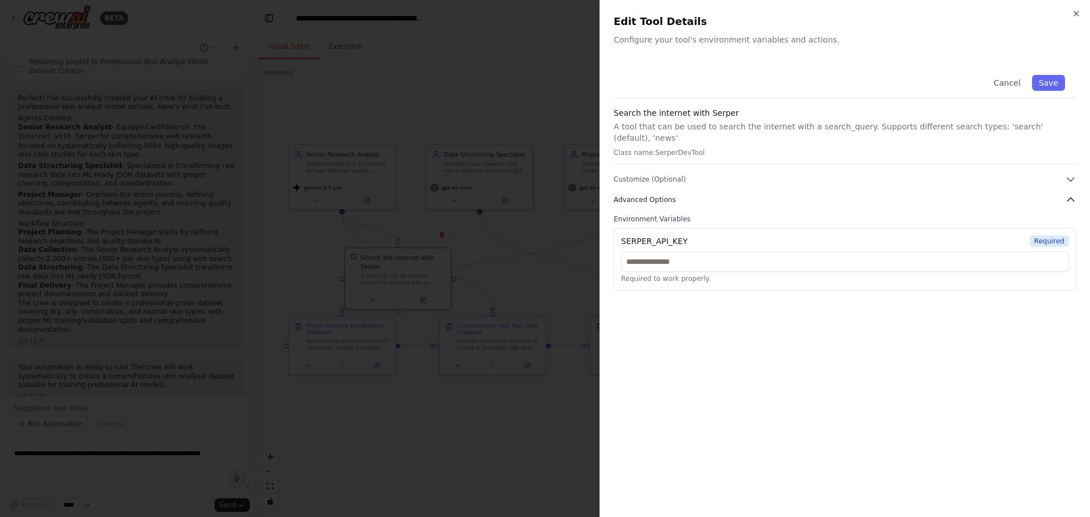
click at [655, 195] on span "Advanced Options" at bounding box center [645, 199] width 62 height 9
click at [1066, 194] on button "Advanced Options" at bounding box center [845, 199] width 463 height 11
click at [1070, 198] on icon "button" at bounding box center [1071, 199] width 7 height 3
click at [1071, 174] on icon "button" at bounding box center [1071, 179] width 11 height 11
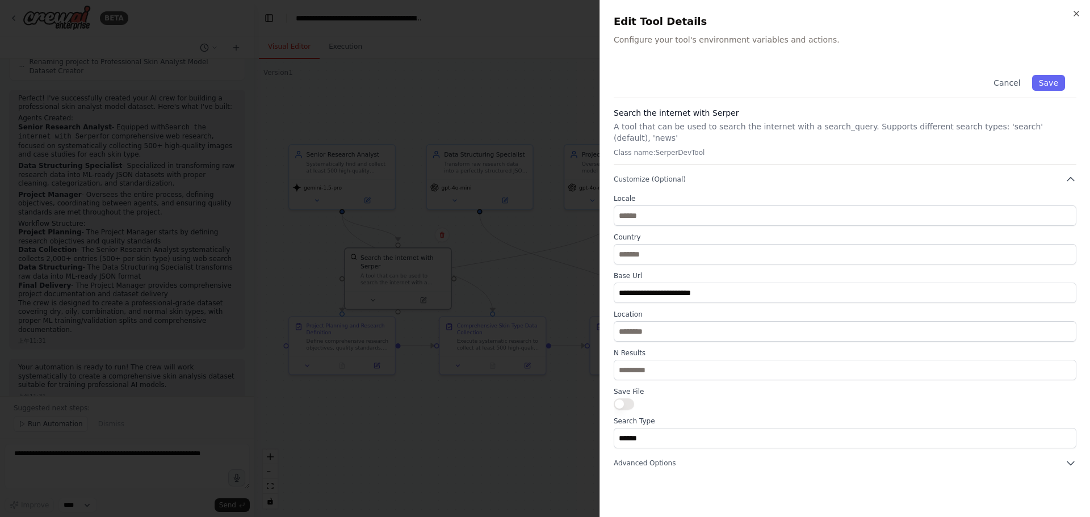
click at [989, 55] on div "**********" at bounding box center [845, 258] width 491 height 517
click at [1075, 8] on div "**********" at bounding box center [845, 258] width 491 height 517
click at [1078, 14] on icon "button" at bounding box center [1076, 13] width 9 height 9
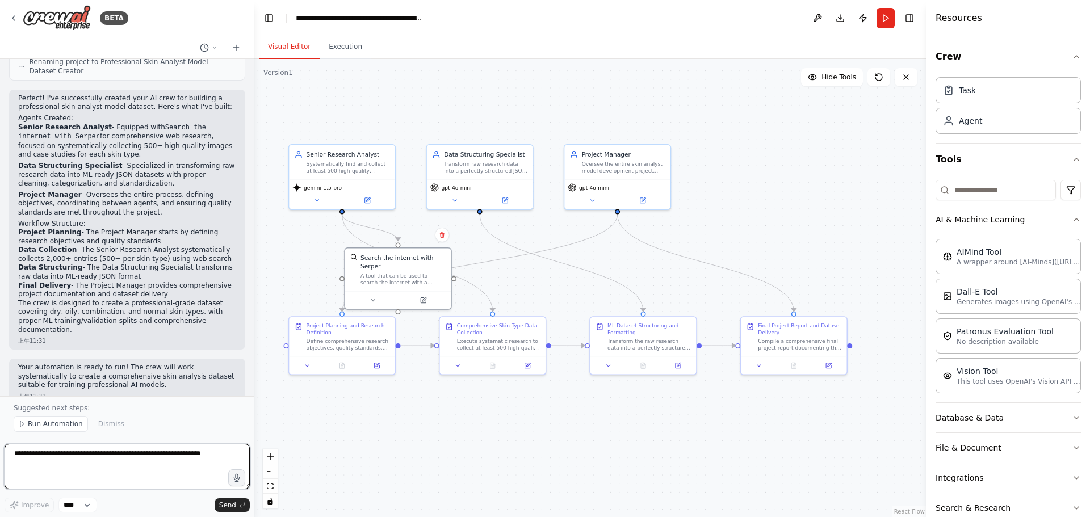
click at [105, 461] on textarea at bounding box center [127, 466] width 245 height 45
type textarea "**********"
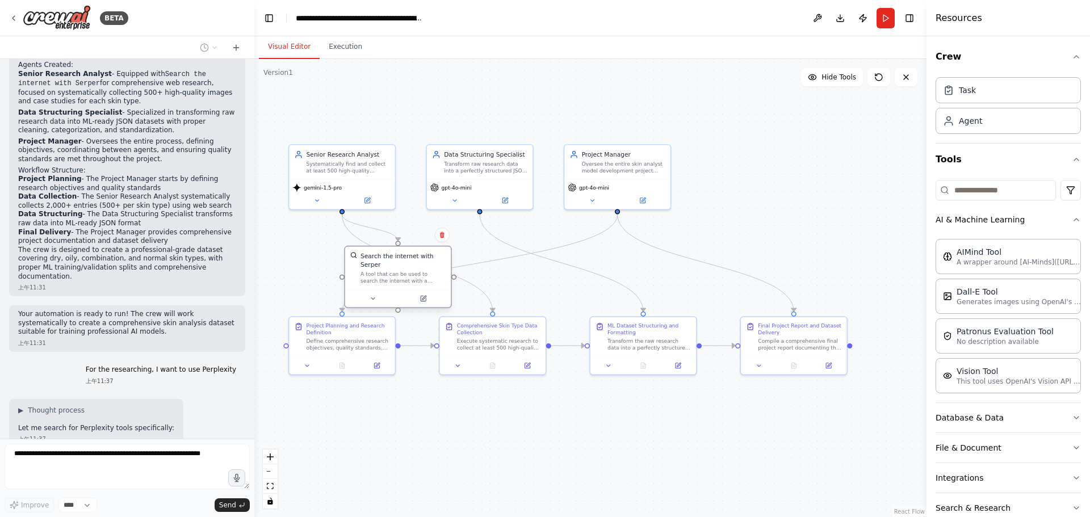
scroll to position [1098, 0]
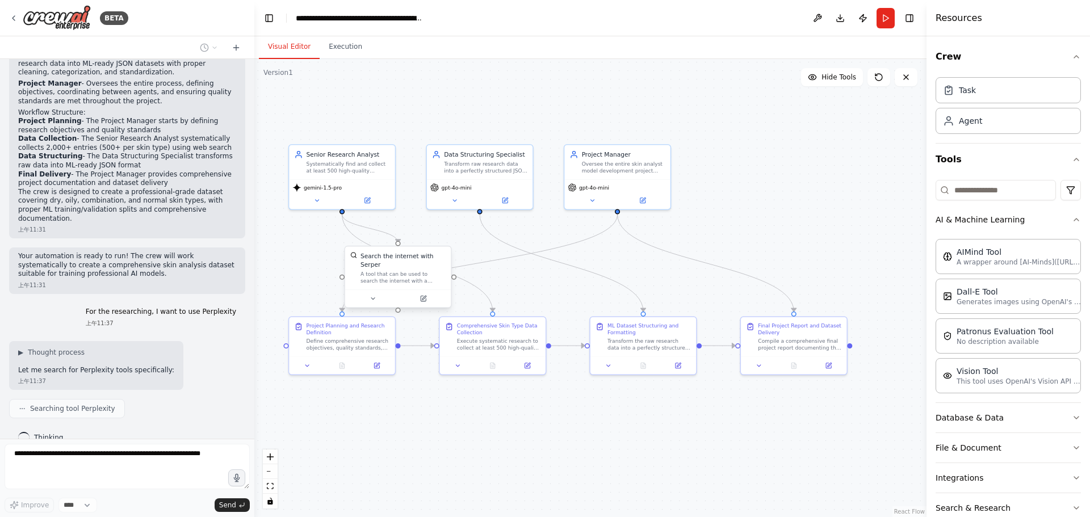
click at [413, 266] on div "Search the internet with Serper" at bounding box center [403, 260] width 85 height 17
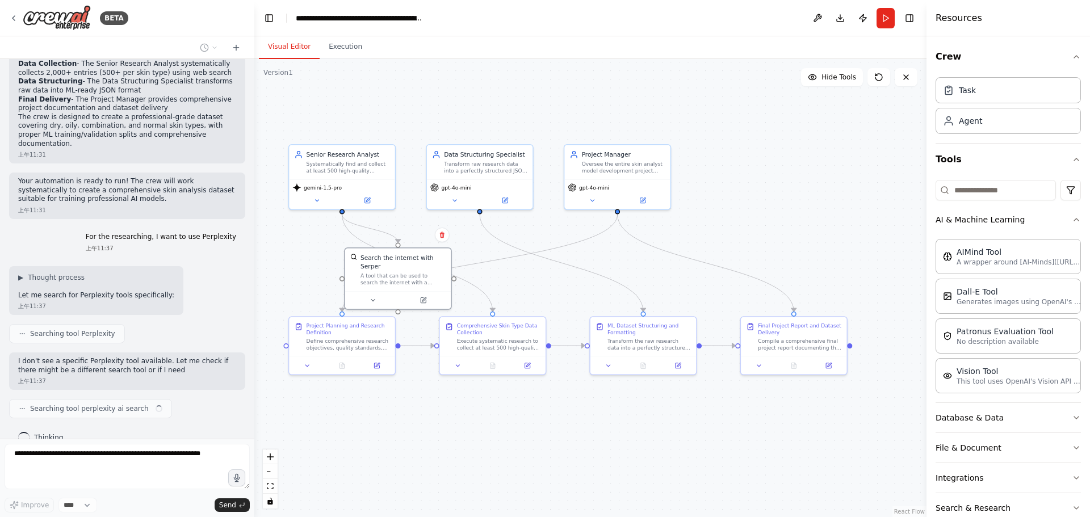
scroll to position [1183, 0]
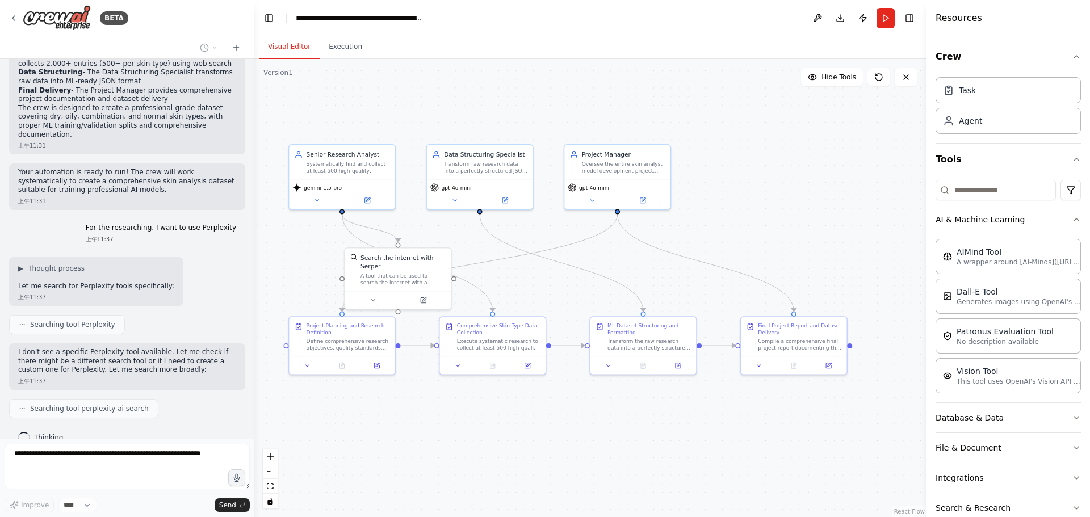
click at [156, 348] on p "I don't see a specific Perplexity tool available. Let me check if there might b…" at bounding box center [127, 361] width 218 height 27
drag, startPoint x: 82, startPoint y: 333, endPoint x: 170, endPoint y: 332, distance: 88.6
click at [170, 348] on p "I don't see a specific Perplexity tool available. Let me check if there might b…" at bounding box center [127, 361] width 218 height 27
click at [191, 348] on p "I don't see a specific Perplexity tool available. Let me check if there might b…" at bounding box center [127, 361] width 218 height 27
click at [90, 348] on p "I don't see a specific Perplexity tool available. Let me check if there might b…" at bounding box center [127, 361] width 218 height 27
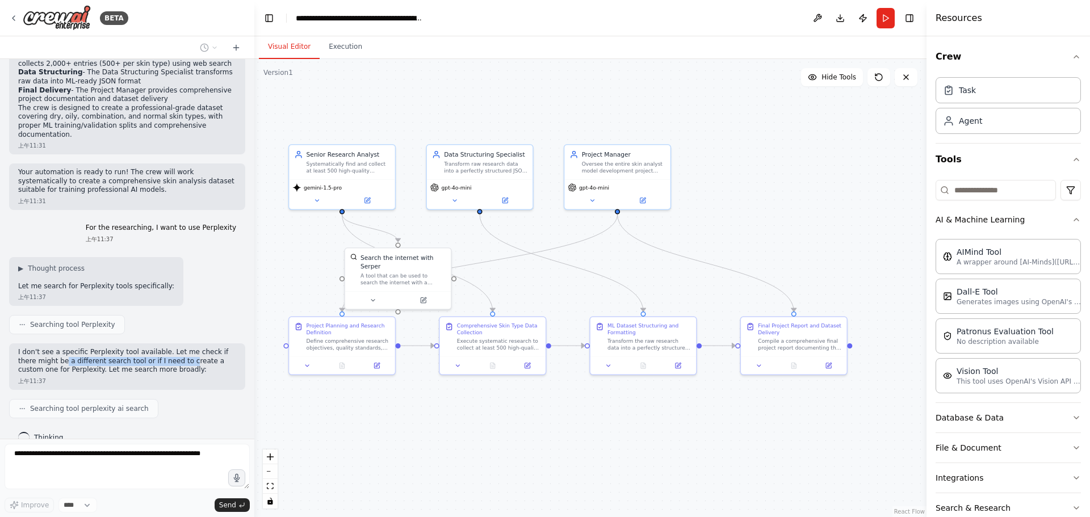
drag, startPoint x: 65, startPoint y: 346, endPoint x: 206, endPoint y: 342, distance: 140.3
click at [191, 348] on p "I don't see a specific Perplexity tool available. Let me check if there might b…" at bounding box center [127, 361] width 218 height 27
click at [209, 348] on p "I don't see a specific Perplexity tool available. Let me check if there might b…" at bounding box center [127, 361] width 218 height 27
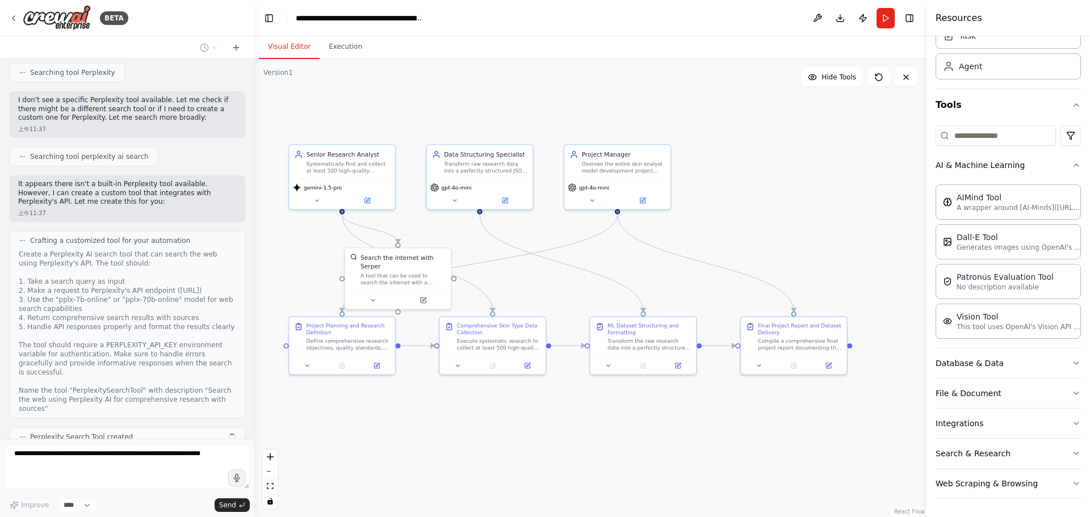
scroll to position [1499, 0]
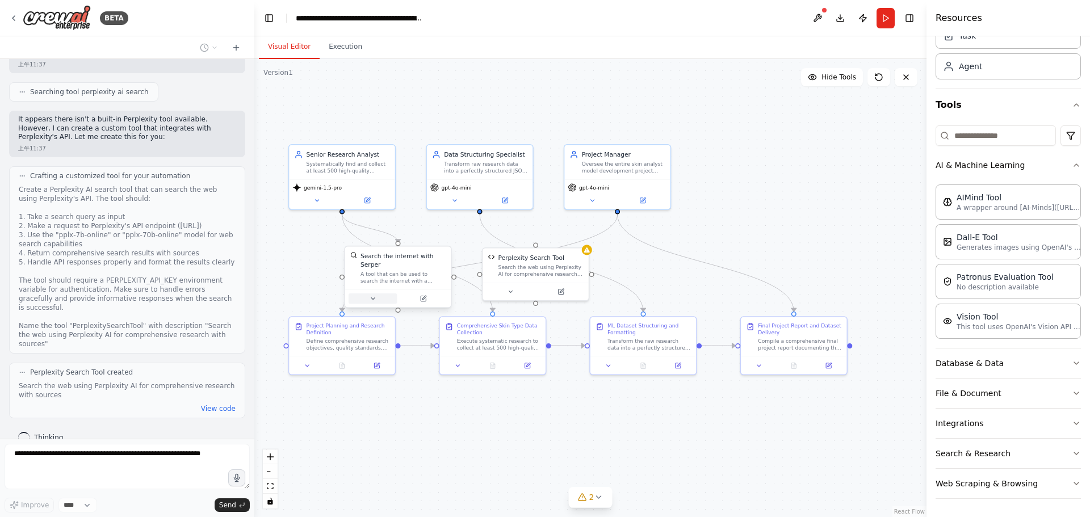
click at [377, 302] on button at bounding box center [373, 299] width 49 height 10
click at [553, 269] on div "Search the web using Perplexity AI for comprehensive research with sources" at bounding box center [541, 269] width 85 height 14
click at [820, 13] on button at bounding box center [818, 18] width 18 height 20
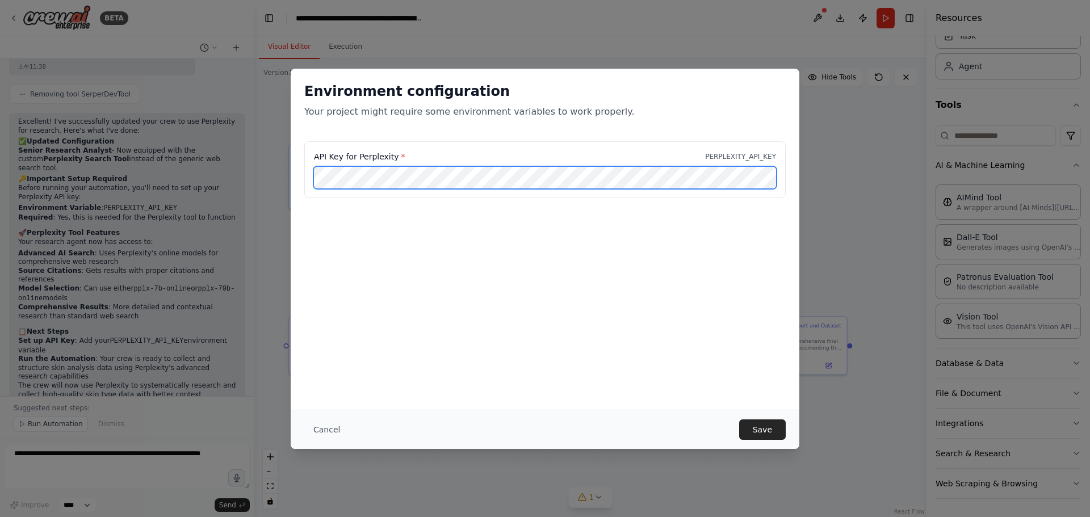
scroll to position [2144, 0]
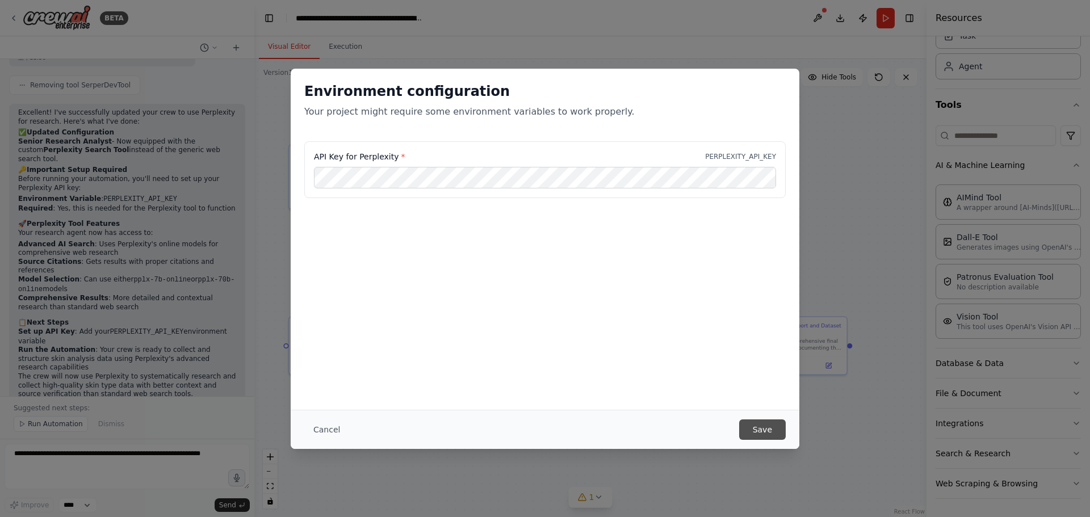
click at [757, 429] on button "Save" at bounding box center [762, 430] width 47 height 20
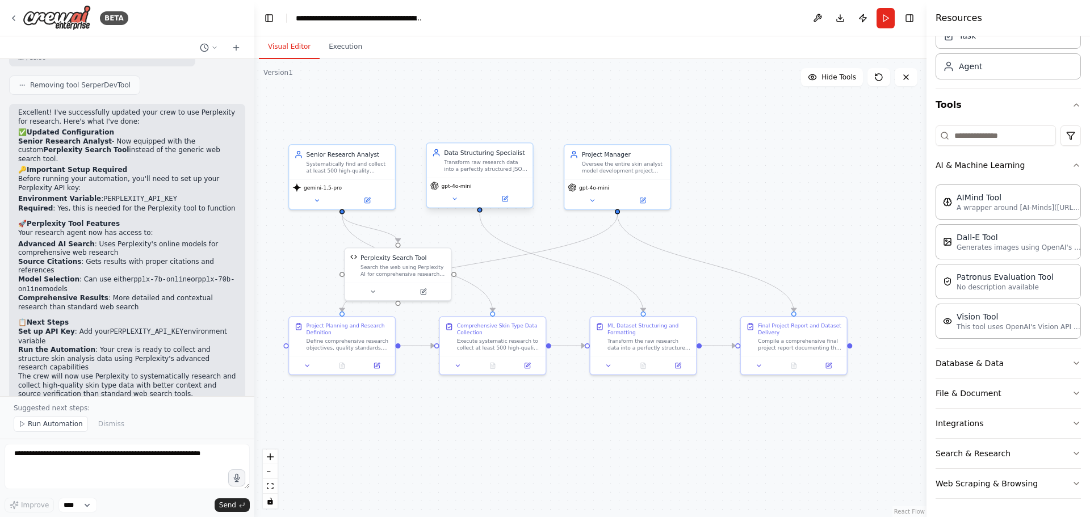
click at [488, 172] on div "Transform raw research data into a perfectly structured JSON dataset optimized …" at bounding box center [485, 166] width 83 height 14
click at [470, 190] on div "gpt-4o-mini" at bounding box center [451, 186] width 41 height 9
click at [465, 204] on div "gpt-4o-mini" at bounding box center [480, 193] width 106 height 30
click at [453, 202] on icon at bounding box center [455, 198] width 7 height 7
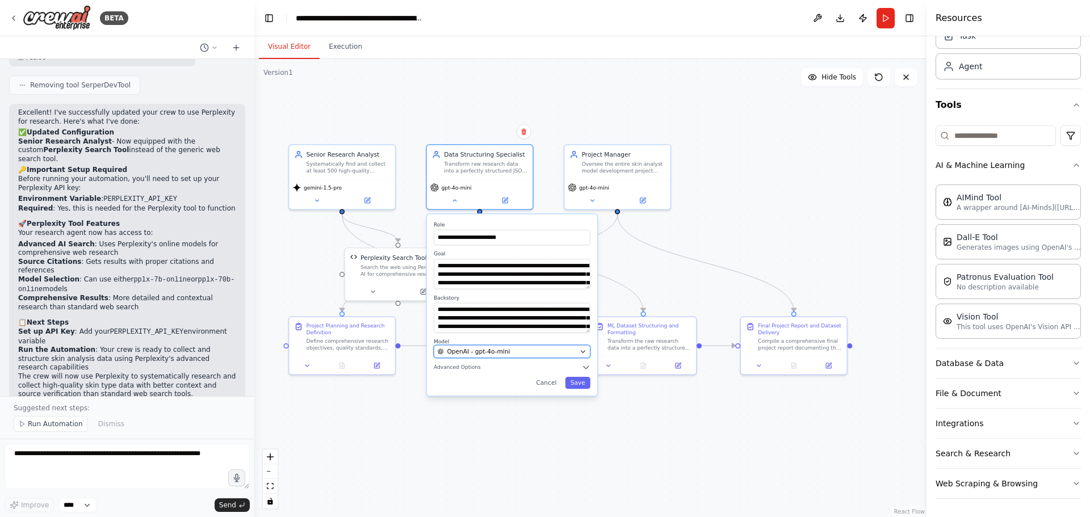
click at [521, 350] on div "OpenAI - gpt-4o-mini" at bounding box center [507, 352] width 139 height 9
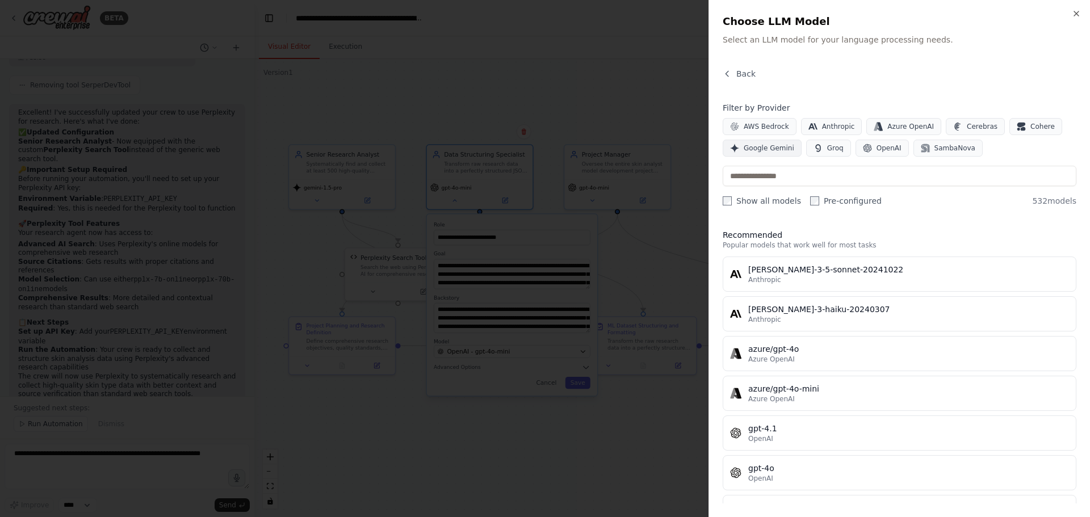
click at [763, 147] on span "Google Gemini" at bounding box center [769, 148] width 51 height 9
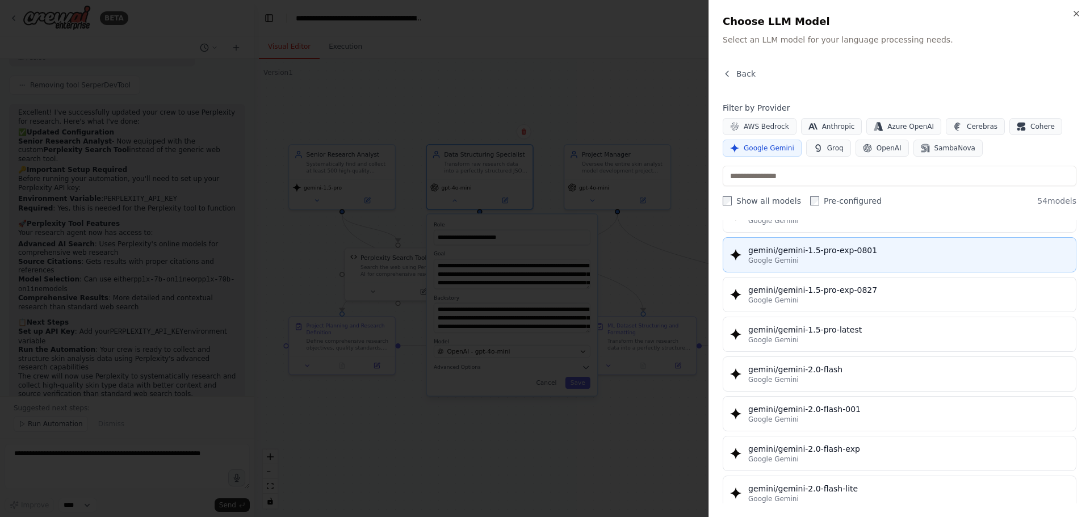
scroll to position [511, 0]
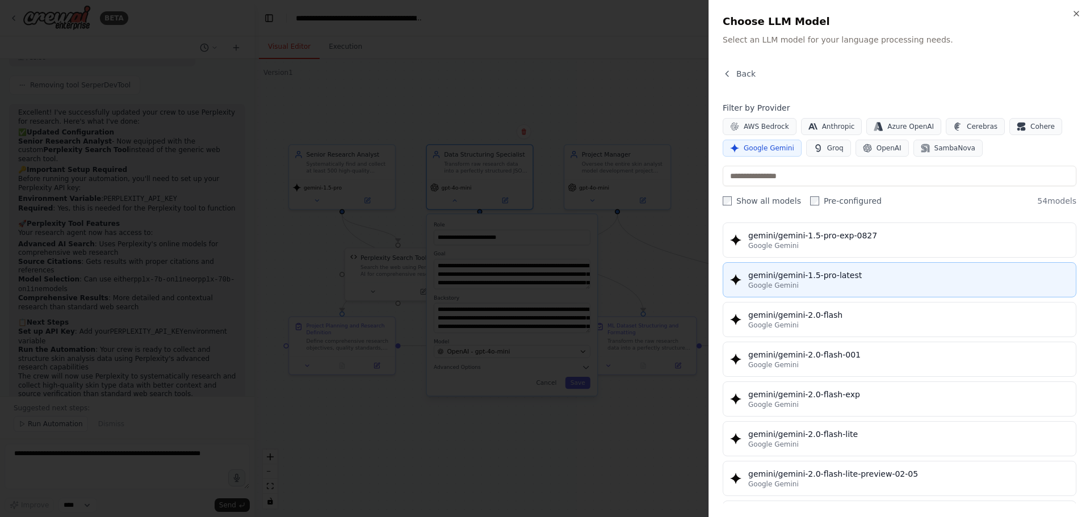
click at [916, 283] on div "Google Gemini" at bounding box center [909, 285] width 321 height 9
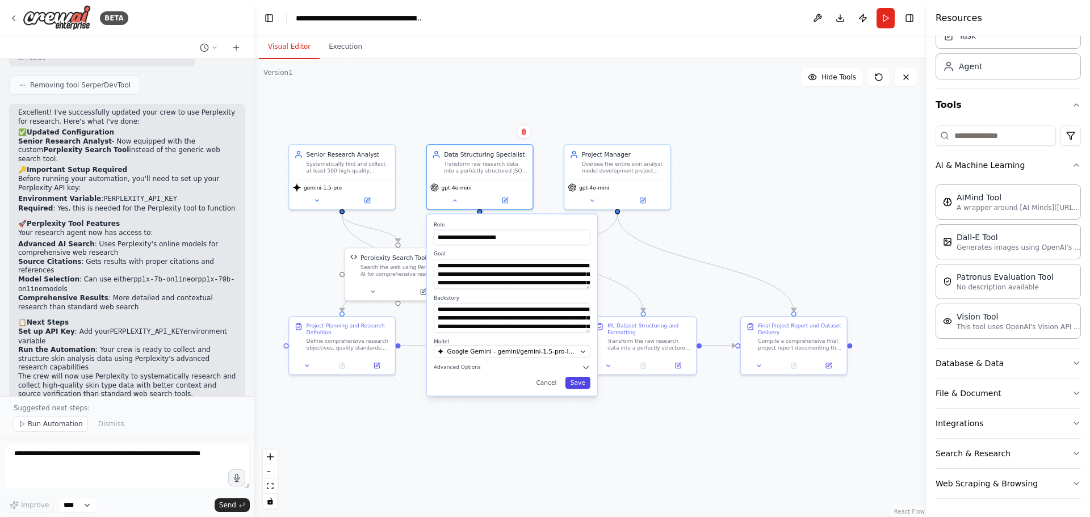
click at [584, 382] on button "Save" at bounding box center [578, 383] width 25 height 12
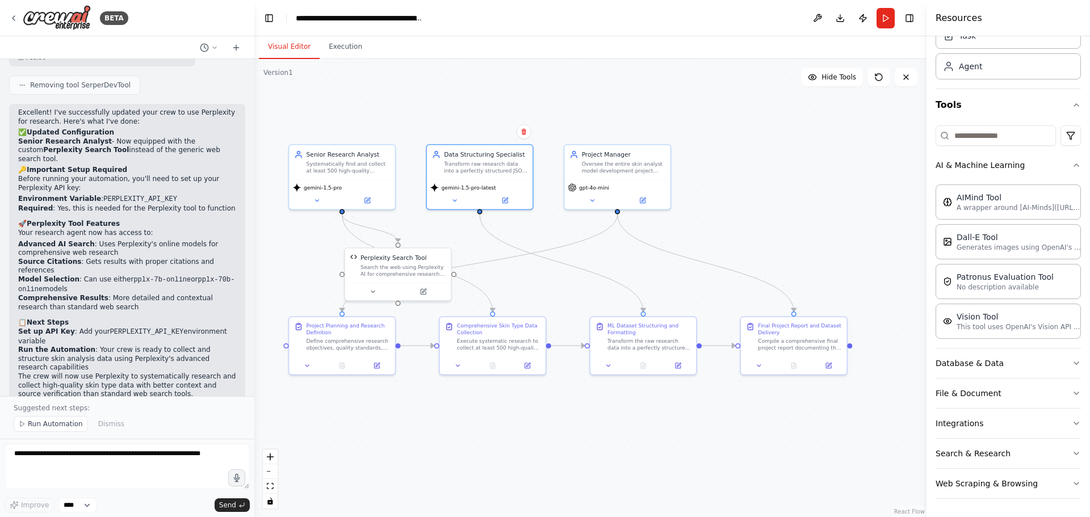
click at [748, 195] on div ".deletable-edge-delete-btn { width: 20px; height: 20px; border: 0px solid #ffff…" at bounding box center [590, 288] width 672 height 458
click at [621, 164] on div "Oversee the entire skin analyst model development project from initial planning…" at bounding box center [623, 166] width 83 height 14
click at [594, 199] on icon at bounding box center [592, 198] width 7 height 7
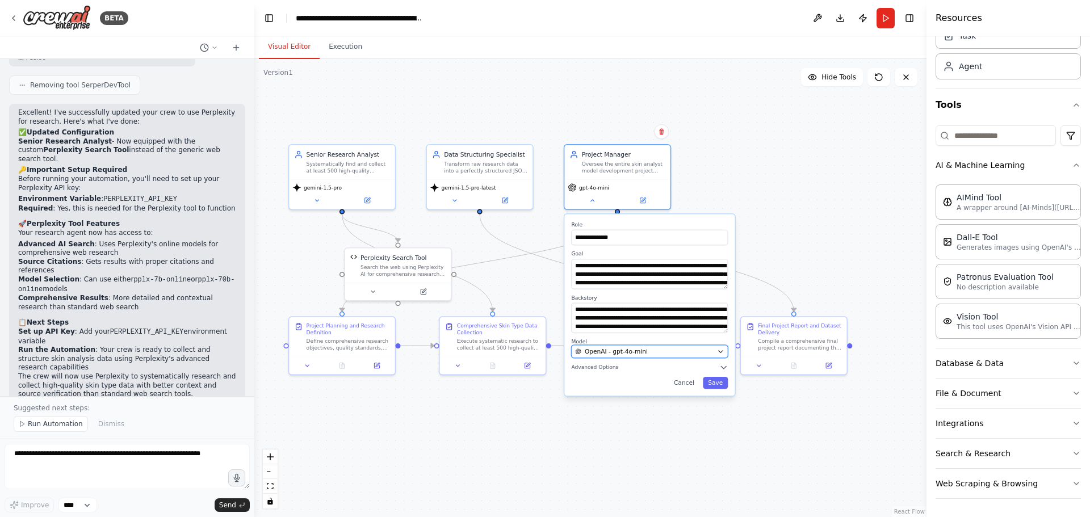
click at [636, 355] on span "OpenAI - gpt-4o-mini" at bounding box center [616, 352] width 63 height 9
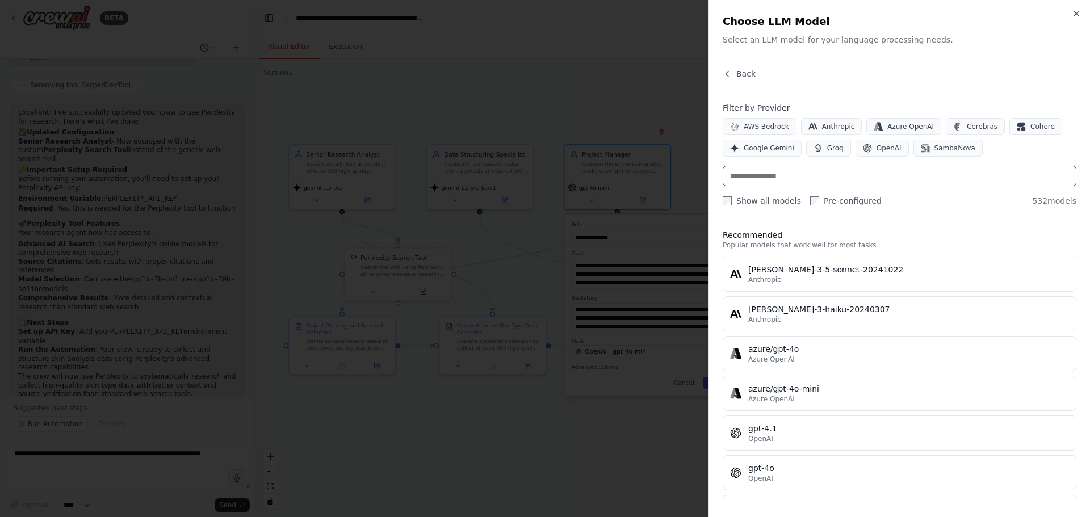
click at [963, 173] on input "text" at bounding box center [900, 176] width 354 height 20
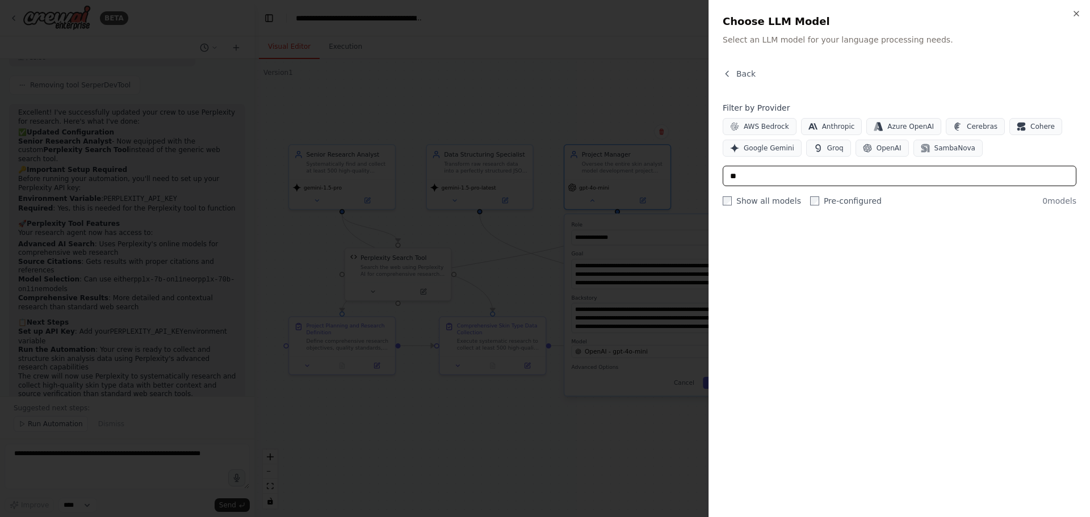
type input "*"
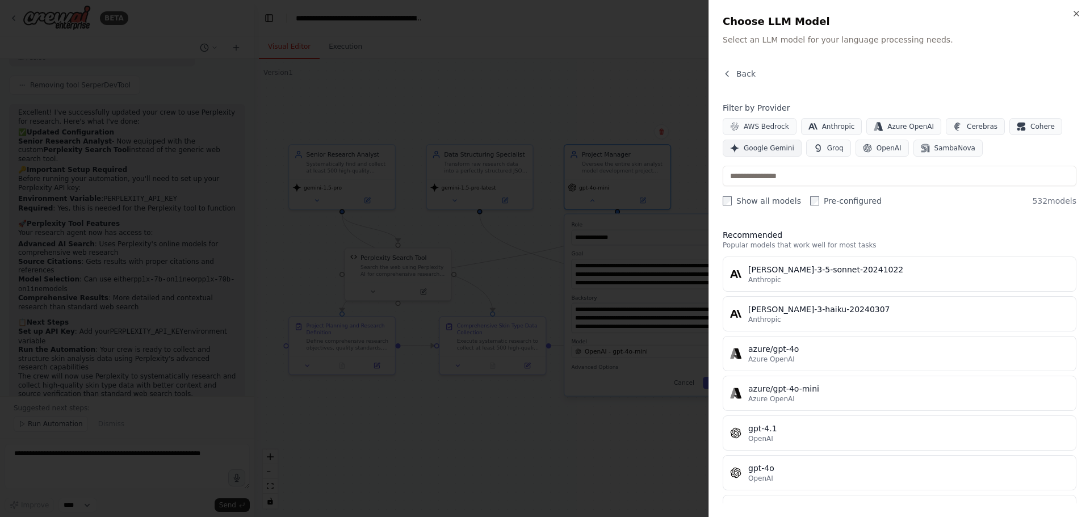
click at [771, 149] on span "Google Gemini" at bounding box center [769, 148] width 51 height 9
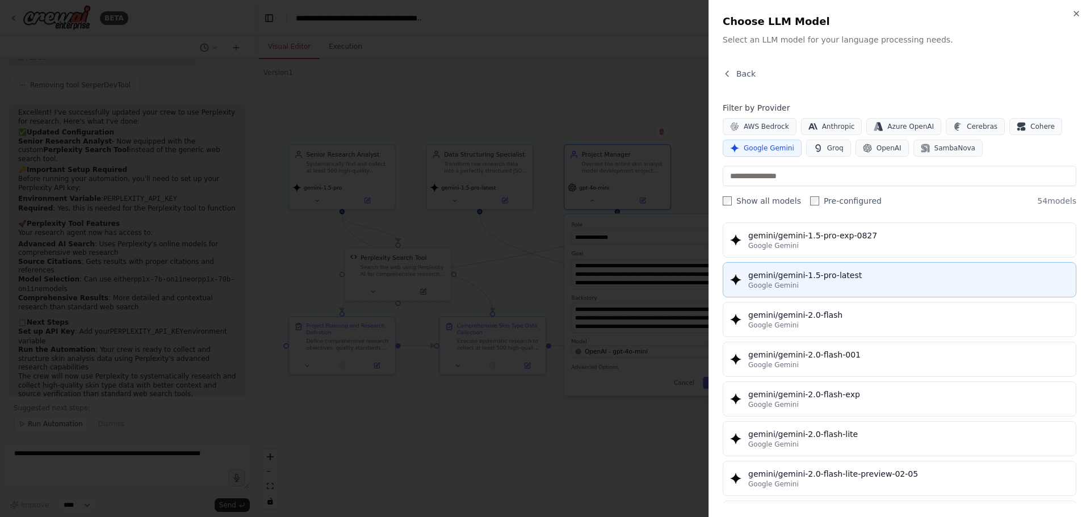
drag, startPoint x: 889, startPoint y: 281, endPoint x: 809, endPoint y: 282, distance: 80.1
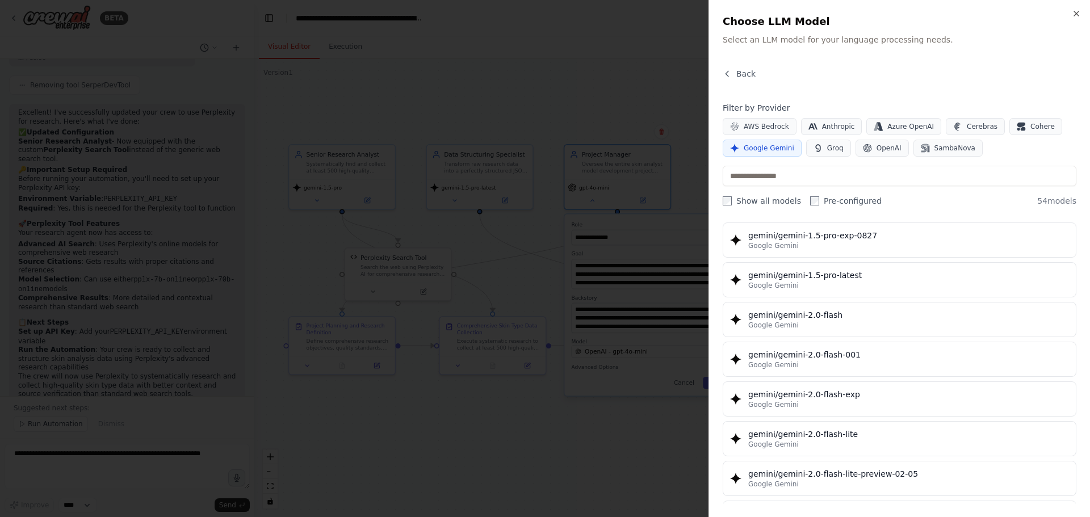
click at [888, 281] on div "Google Gemini" at bounding box center [909, 285] width 321 height 9
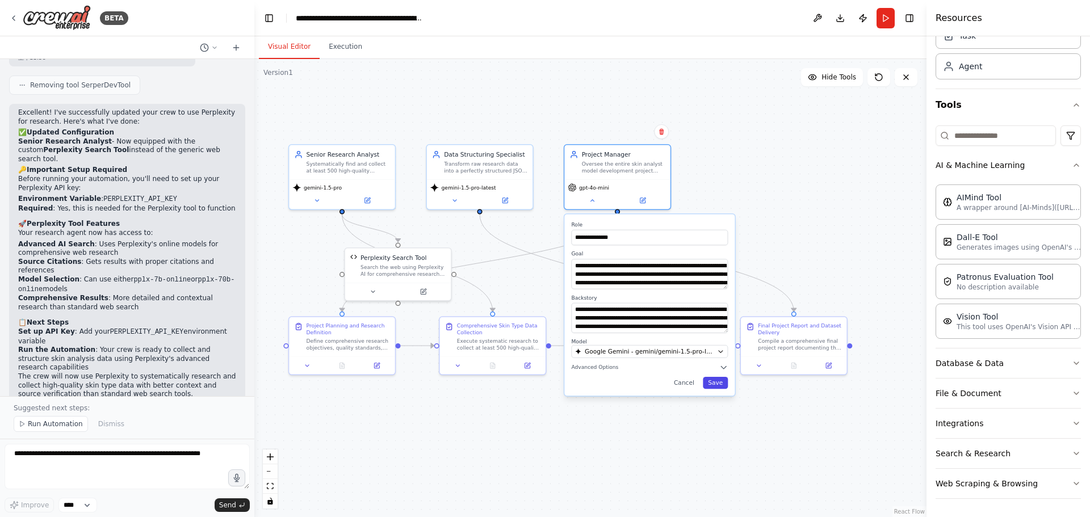
click at [715, 387] on button "Save" at bounding box center [715, 383] width 25 height 12
click at [720, 382] on button "Save" at bounding box center [715, 383] width 25 height 12
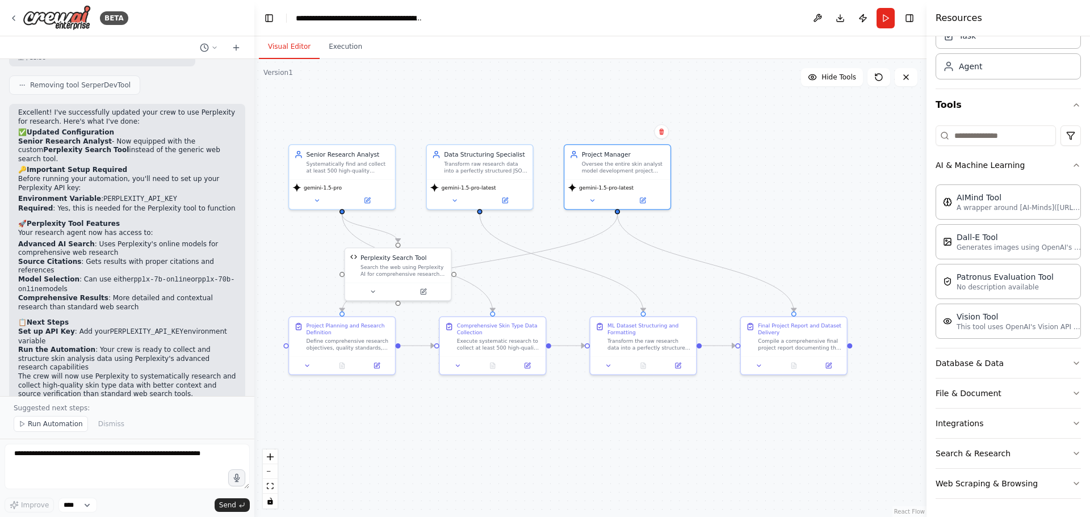
click at [800, 201] on div ".deletable-edge-delete-btn { width: 20px; height: 20px; border: 0px solid #ffff…" at bounding box center [590, 288] width 672 height 458
click at [811, 345] on div "Compile a comprehensive final project report documenting the entire skin analys…" at bounding box center [799, 343] width 83 height 14
click at [833, 222] on div ".deletable-edge-delete-btn { width: 20px; height: 20px; border: 0px solid #ffff…" at bounding box center [590, 288] width 672 height 458
click at [791, 345] on div "Compile a comprehensive final project report documenting the entire skin analys…" at bounding box center [799, 343] width 83 height 14
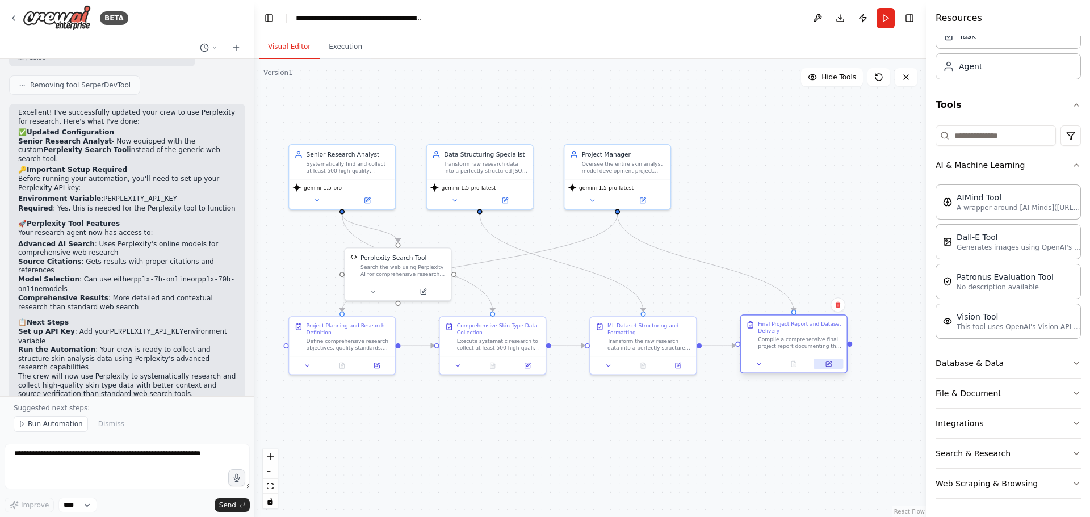
click at [831, 369] on button at bounding box center [829, 364] width 30 height 10
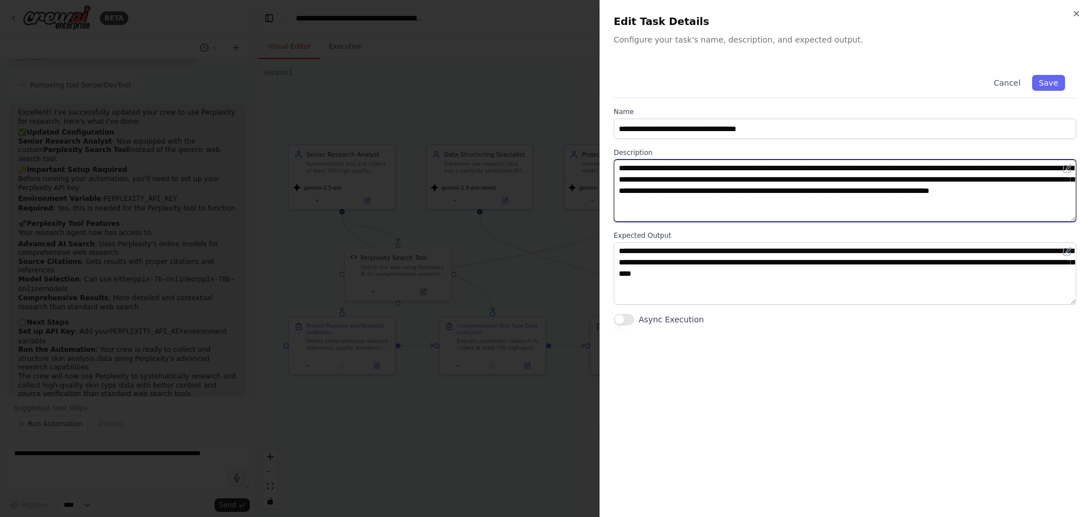
drag, startPoint x: 725, startPoint y: 172, endPoint x: 867, endPoint y: 210, distance: 147.0
click at [867, 210] on textarea "**********" at bounding box center [845, 191] width 463 height 62
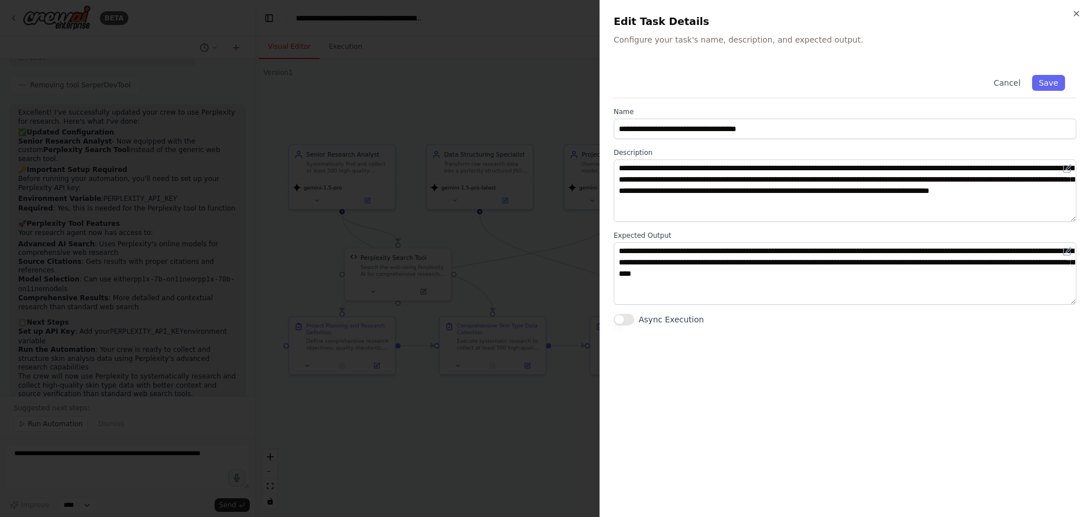
click at [899, 375] on div "**********" at bounding box center [845, 284] width 463 height 440
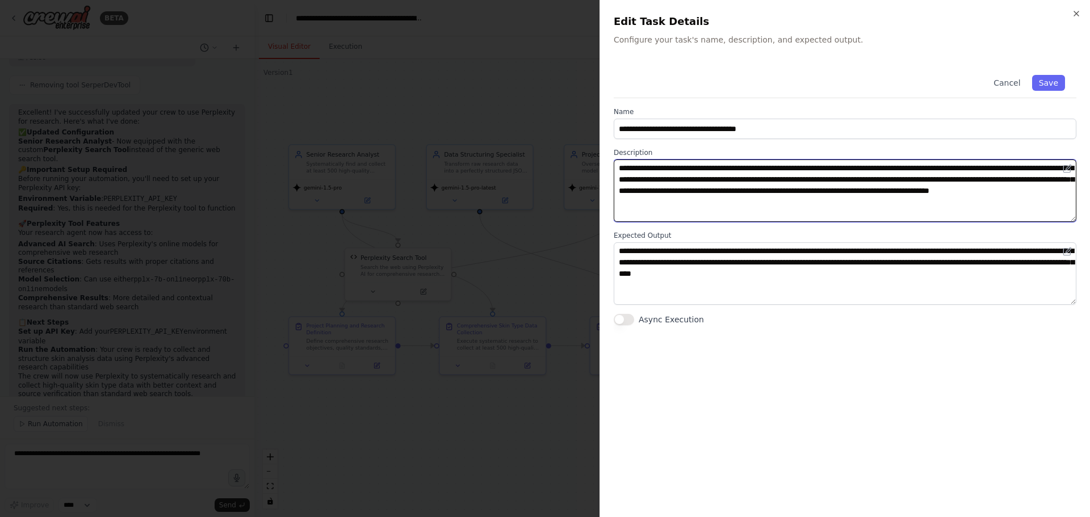
click at [854, 221] on textarea "**********" at bounding box center [845, 191] width 463 height 62
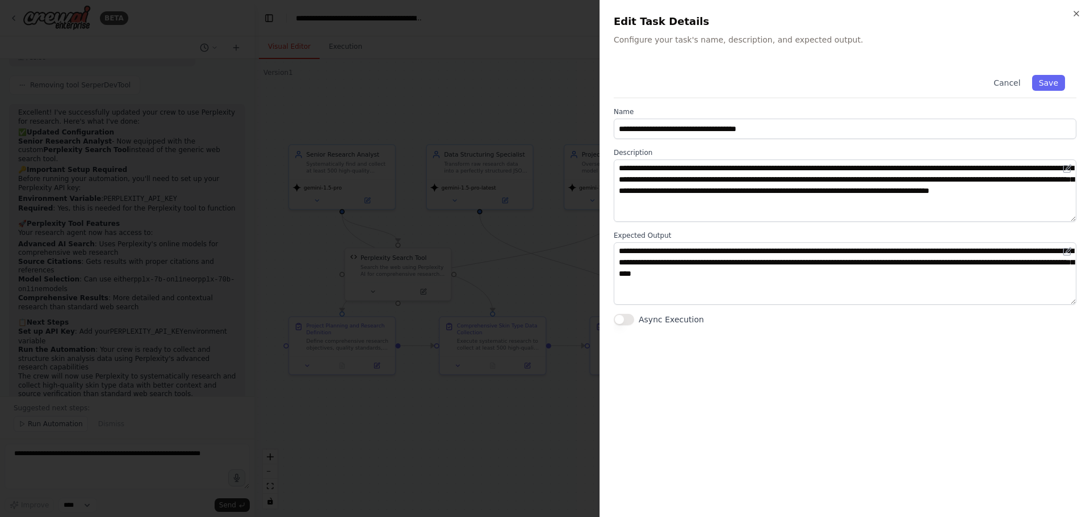
click at [920, 386] on div "**********" at bounding box center [845, 284] width 463 height 440
click at [830, 361] on div "**********" at bounding box center [845, 284] width 463 height 440
click at [477, 228] on div at bounding box center [545, 258] width 1090 height 517
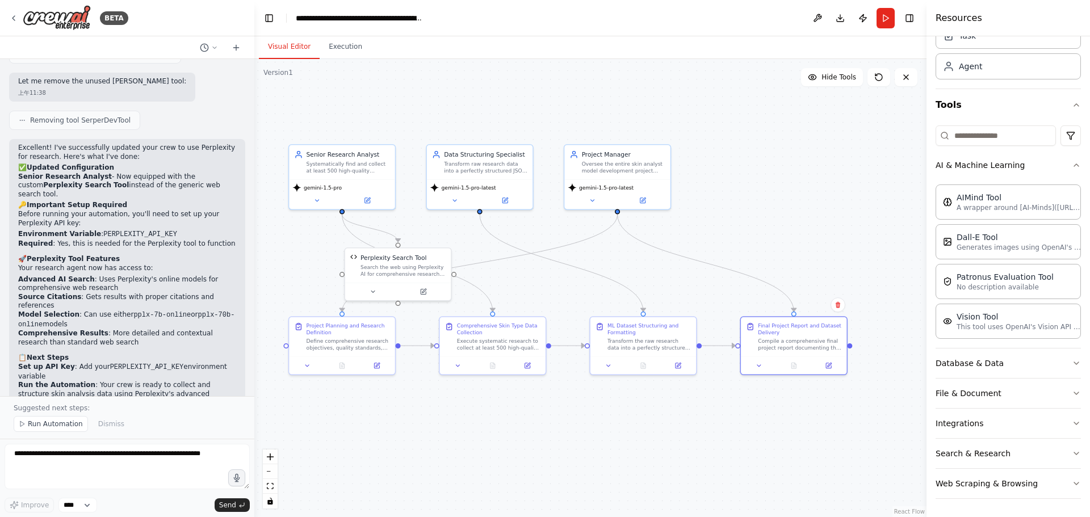
scroll to position [2144, 0]
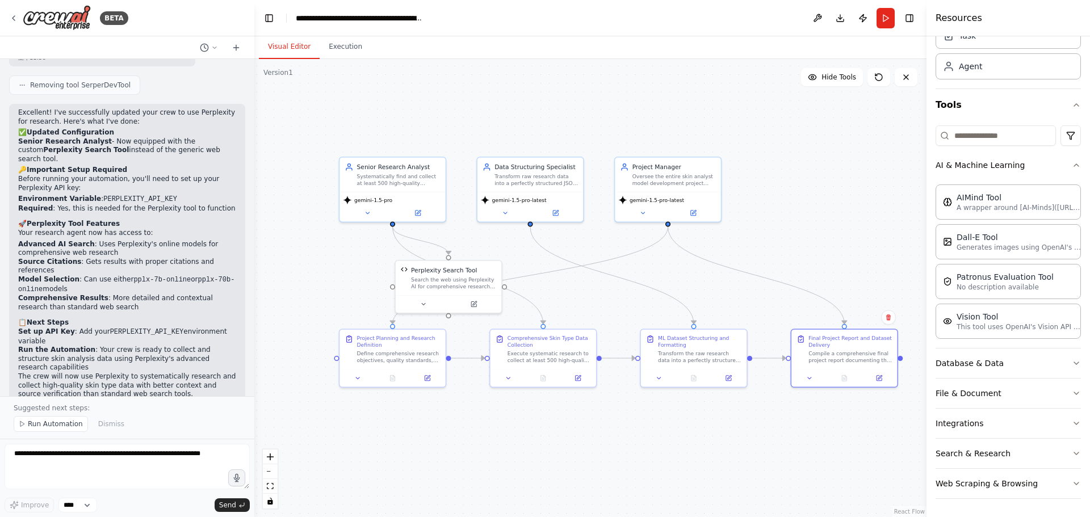
drag, startPoint x: 774, startPoint y: 199, endPoint x: 807, endPoint y: 212, distance: 36.0
click at [816, 212] on div ".deletable-edge-delete-btn { width: 20px; height: 20px; border: 0px solid #ffff…" at bounding box center [590, 288] width 672 height 458
click at [568, 377] on button at bounding box center [573, 377] width 30 height 10
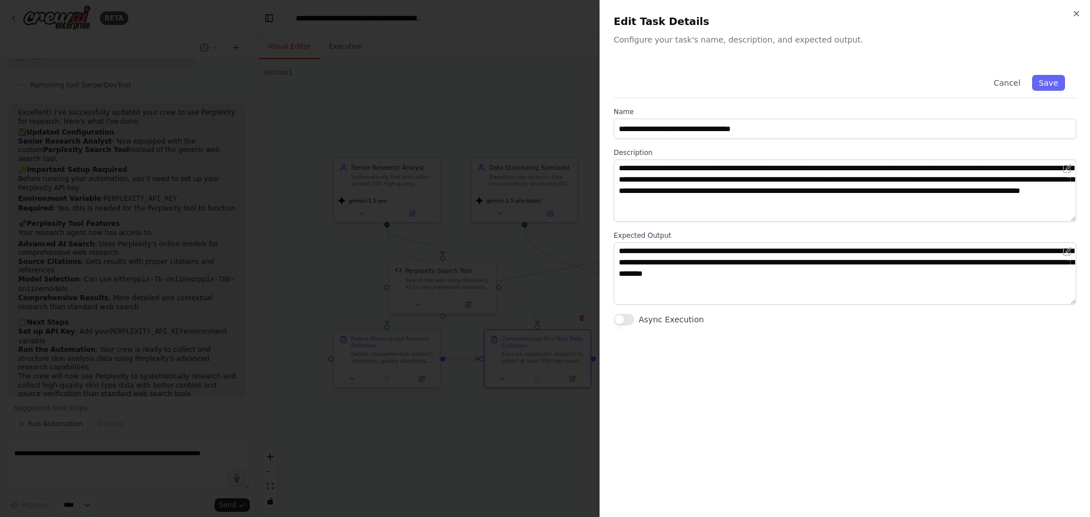
click at [524, 83] on div at bounding box center [545, 258] width 1090 height 517
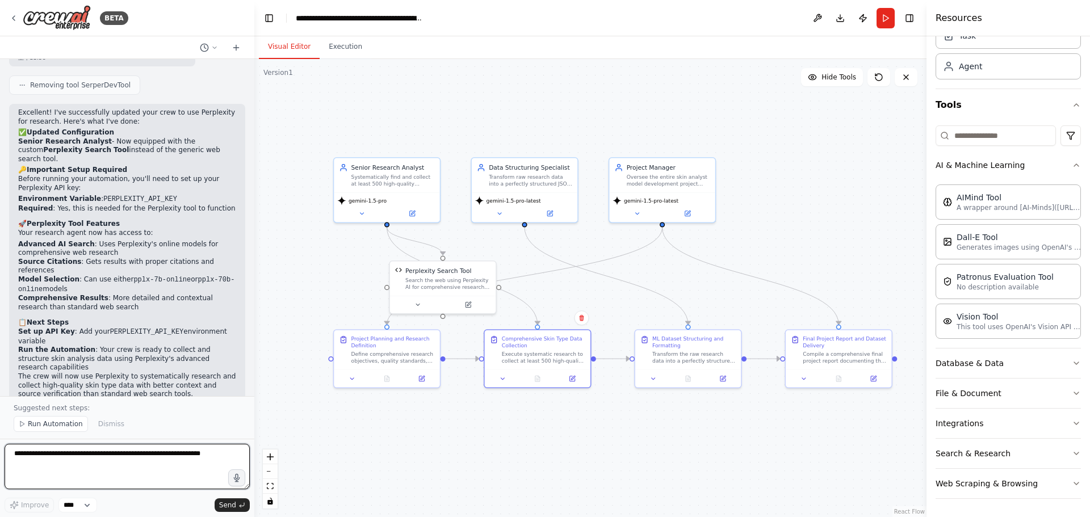
click at [130, 464] on textarea at bounding box center [127, 466] width 245 height 45
paste textarea "**********"
type textarea "**********"
click at [533, 361] on div "Execute systematic research to collect at least 500 high-quality images and des…" at bounding box center [543, 356] width 83 height 14
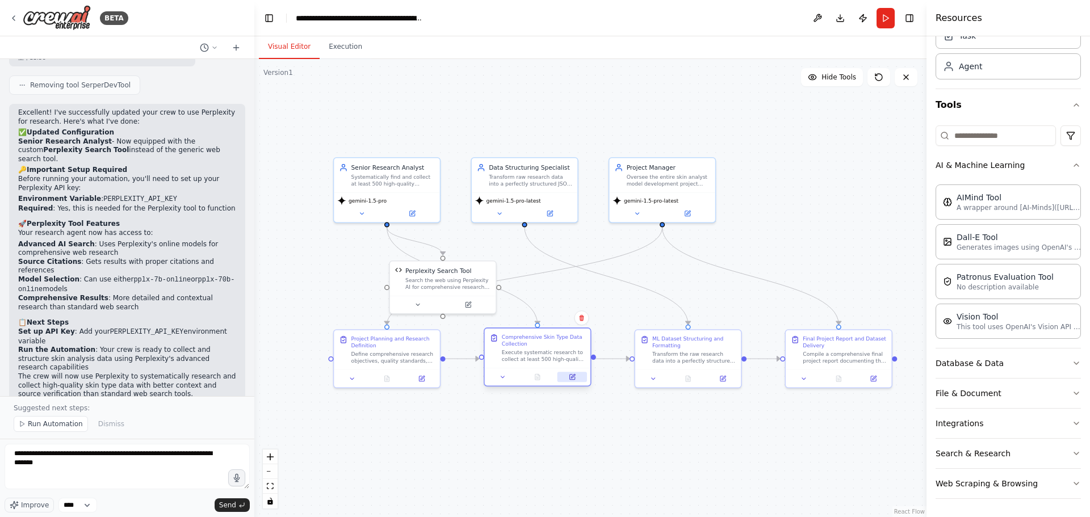
click at [576, 375] on button at bounding box center [573, 377] width 30 height 10
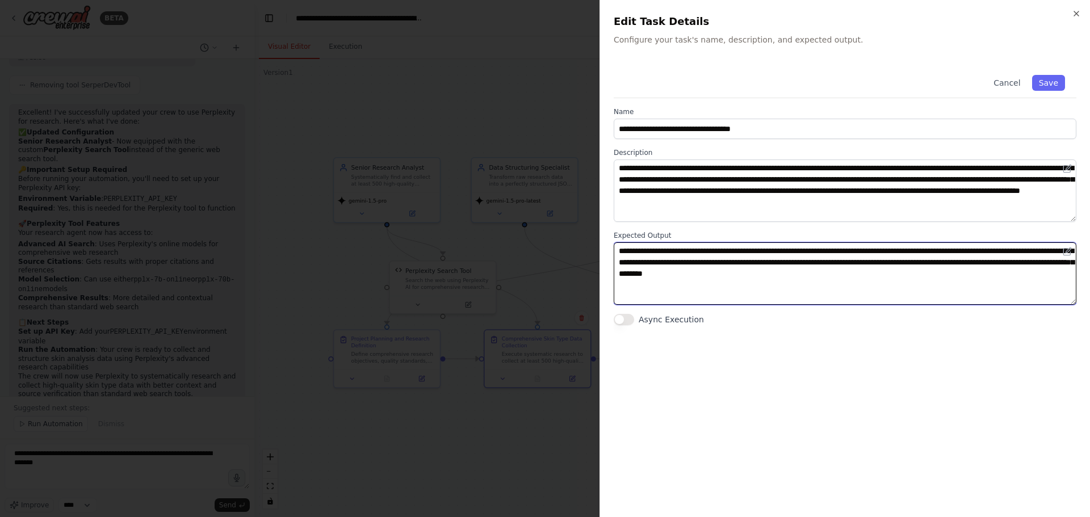
drag, startPoint x: 821, startPoint y: 250, endPoint x: 812, endPoint y: 248, distance: 9.4
click at [812, 248] on textarea "**********" at bounding box center [845, 274] width 463 height 62
click at [807, 252] on textarea "**********" at bounding box center [845, 274] width 463 height 62
drag, startPoint x: 881, startPoint y: 252, endPoint x: 868, endPoint y: 249, distance: 13.4
click at [868, 249] on textarea "**********" at bounding box center [845, 274] width 463 height 62
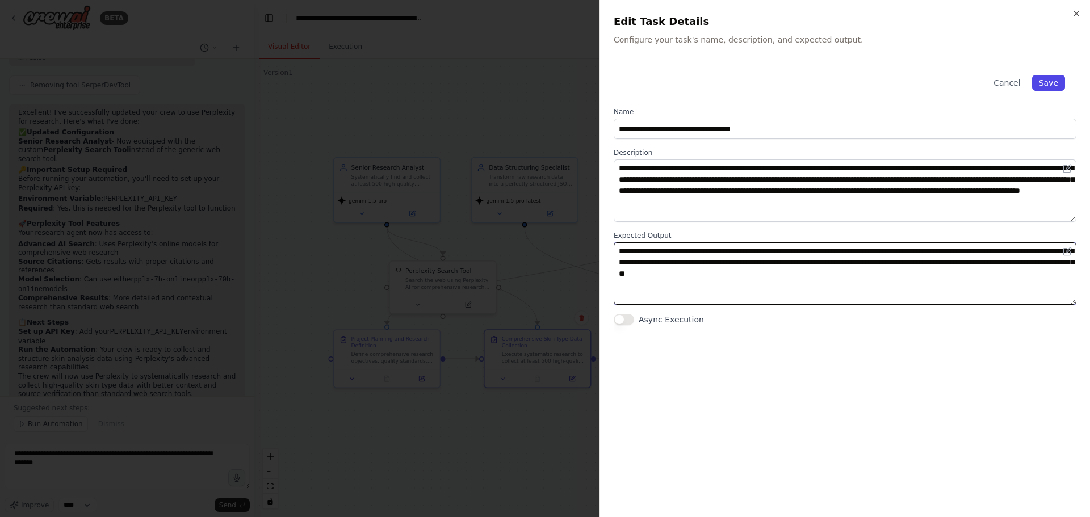
type textarea "**********"
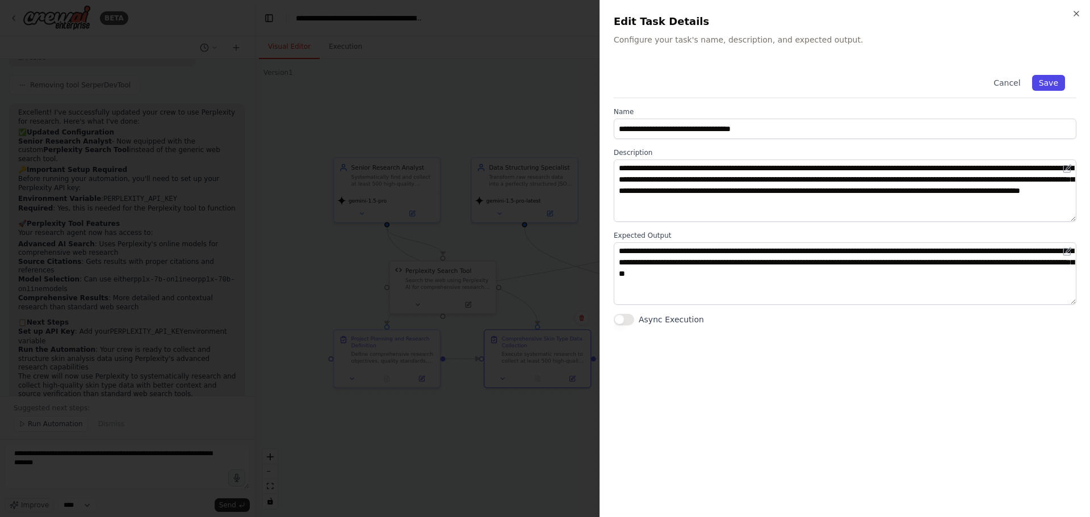
click at [1055, 82] on button "Save" at bounding box center [1049, 83] width 33 height 16
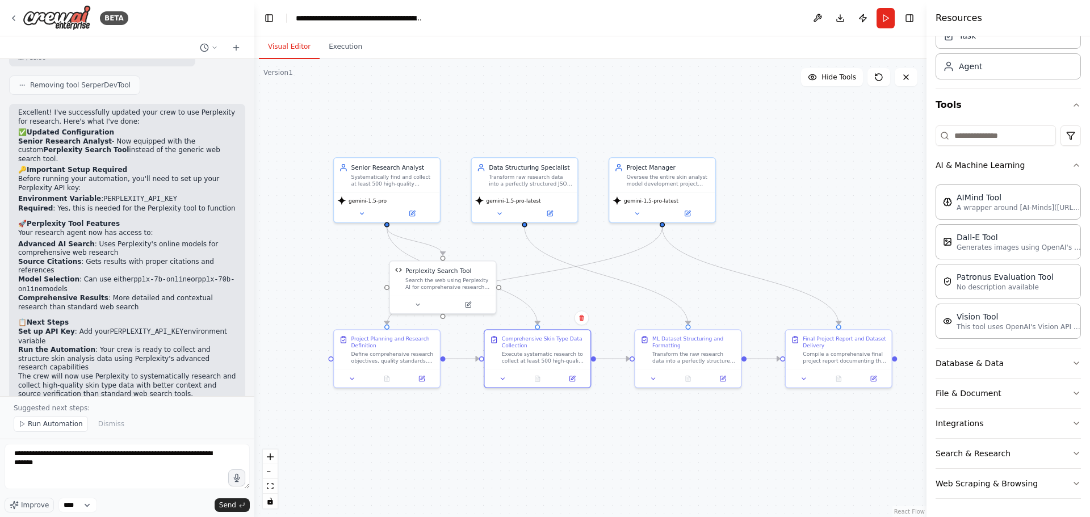
click at [830, 144] on div ".deletable-edge-delete-btn { width: 20px; height: 20px; border: 0px solid #ffff…" at bounding box center [590, 288] width 672 height 458
click at [879, 19] on button "Run" at bounding box center [886, 18] width 18 height 20
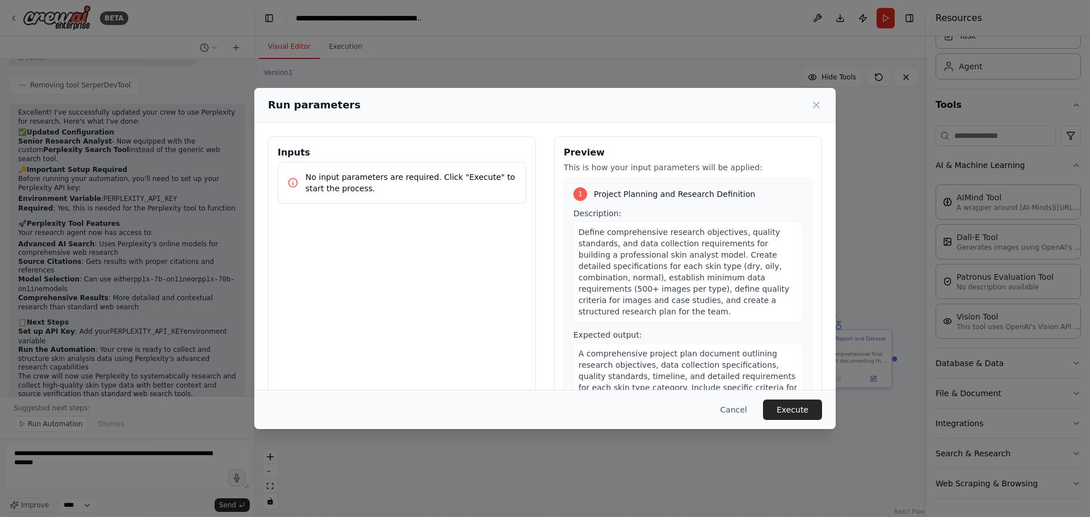
click at [457, 268] on div "Inputs No input parameters are required. Click "Execute" to start the process." at bounding box center [402, 270] width 268 height 269
click at [415, 172] on p "No input parameters are required. Click "Execute" to start the process." at bounding box center [411, 183] width 211 height 23
click at [395, 183] on p "No input parameters are required. Click "Execute" to start the process." at bounding box center [411, 183] width 211 height 23
click at [484, 210] on div "Inputs No input parameters are required. Click "Execute" to start the process." at bounding box center [402, 270] width 268 height 269
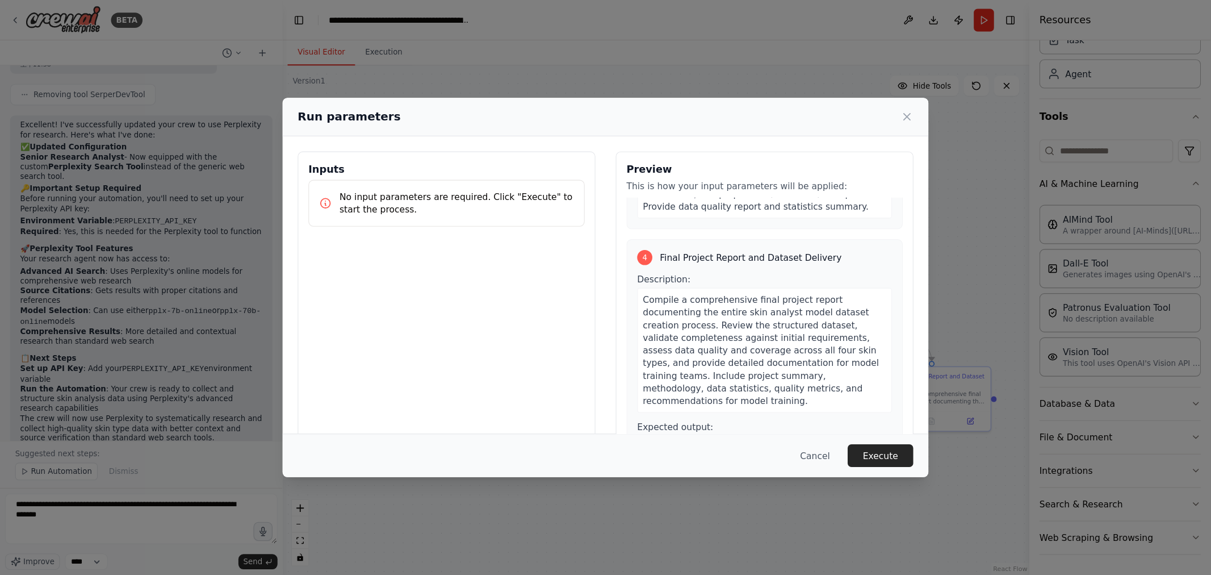
scroll to position [879, 0]
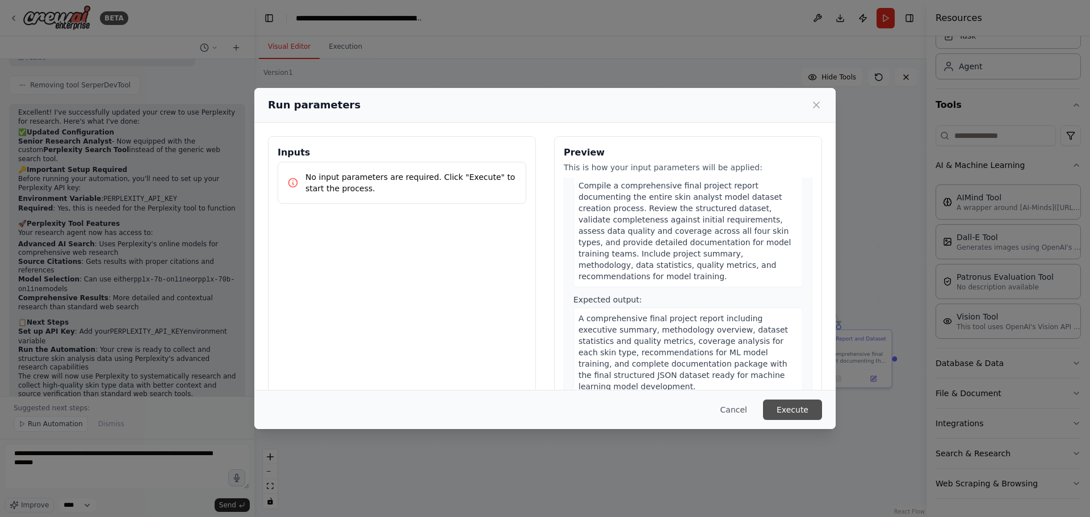
click at [805, 406] on button "Execute" at bounding box center [792, 410] width 59 height 20
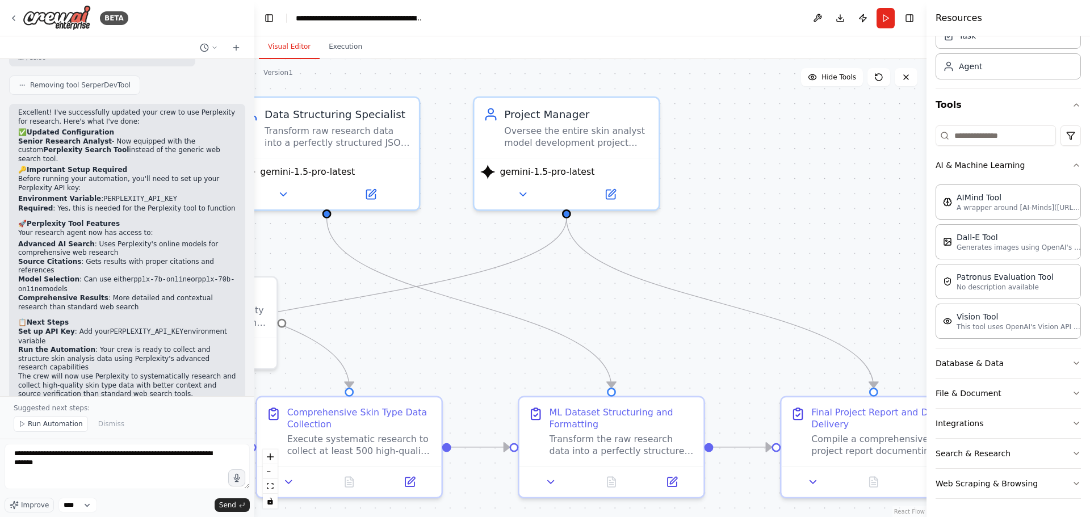
click at [885, 18] on button "Run" at bounding box center [886, 18] width 18 height 20
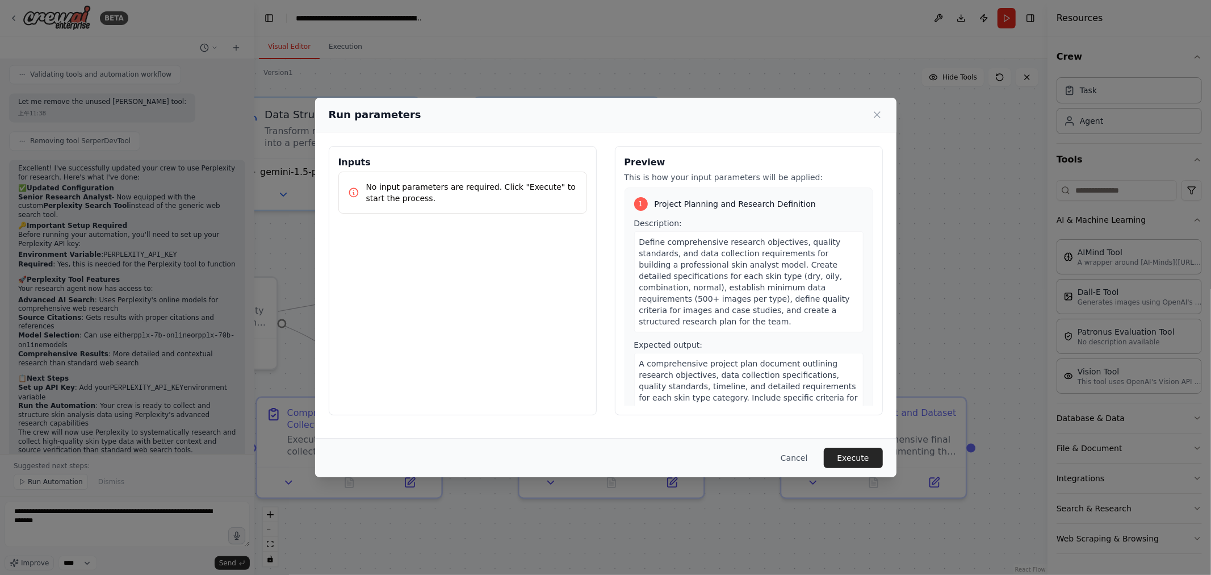
scroll to position [0, 0]
click at [855, 458] on button "Execute" at bounding box center [853, 458] width 59 height 20
